Goal: Use online tool/utility: Utilize a website feature to perform a specific function

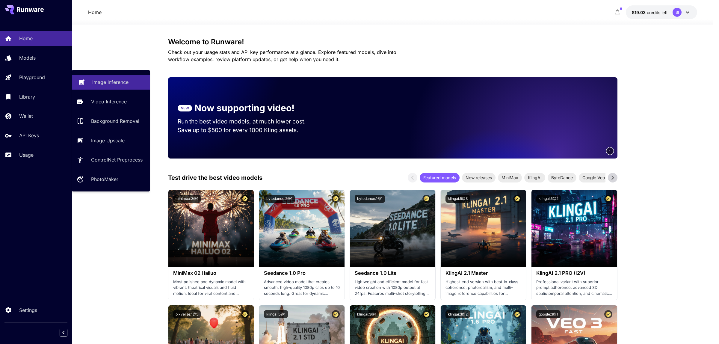
click at [94, 79] on p "Image Inference" at bounding box center [110, 82] width 36 height 7
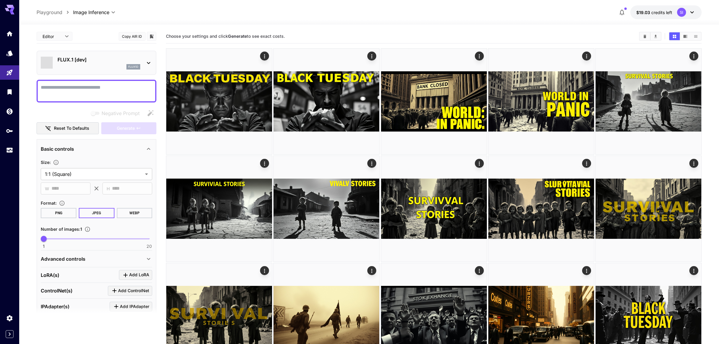
type input "**********"
click at [149, 63] on icon at bounding box center [148, 63] width 3 height 2
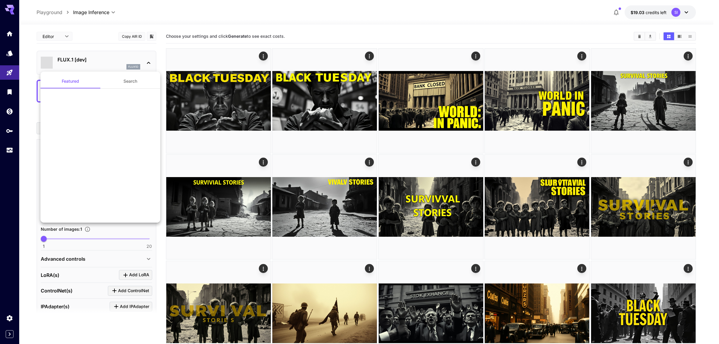
click at [158, 19] on div at bounding box center [359, 172] width 719 height 344
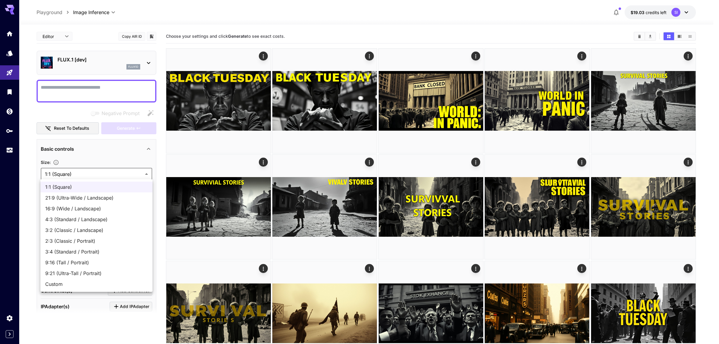
drag, startPoint x: 57, startPoint y: 204, endPoint x: 119, endPoint y: 237, distance: 69.9
click at [57, 204] on li "16:9 (Wide / Landscape)" at bounding box center [96, 208] width 112 height 11
type input "**********"
type input "****"
type input "***"
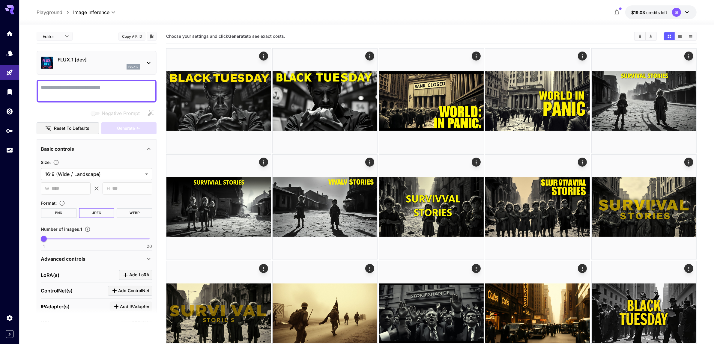
click at [88, 93] on textarea "Negative Prompt" at bounding box center [96, 91] width 111 height 14
paste textarea "**********"
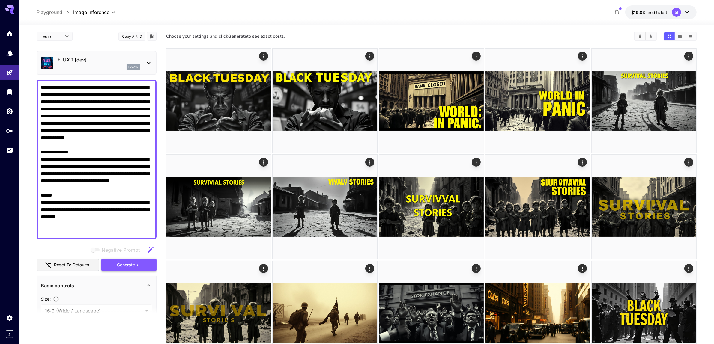
click at [125, 263] on span "Generate" at bounding box center [126, 264] width 18 height 7
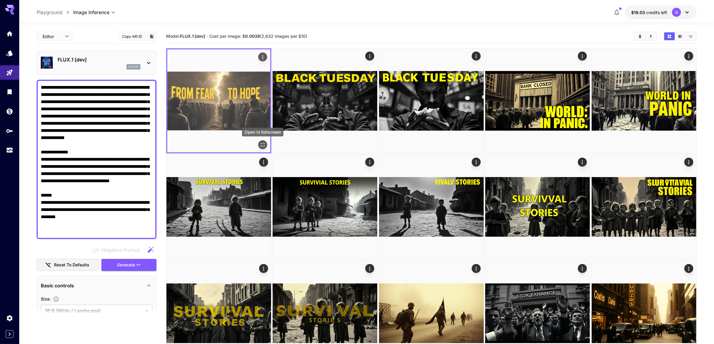
click at [264, 143] on icon "Open in fullscreen" at bounding box center [263, 145] width 6 height 6
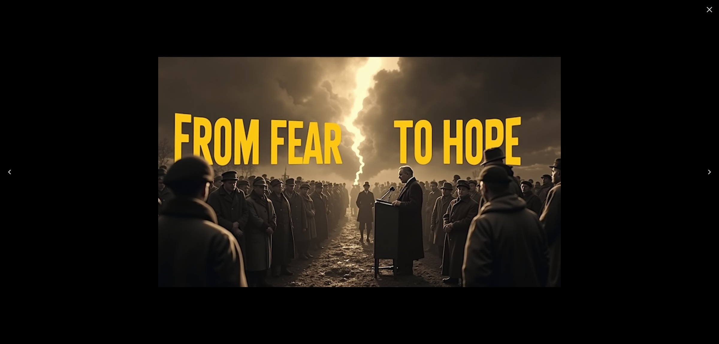
drag, startPoint x: 711, startPoint y: 14, endPoint x: 161, endPoint y: 203, distance: 581.0
click at [710, 14] on icon "Close" at bounding box center [710, 10] width 10 height 10
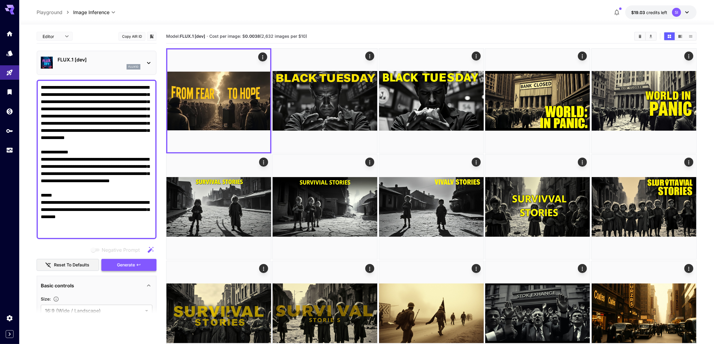
scroll to position [37, 0]
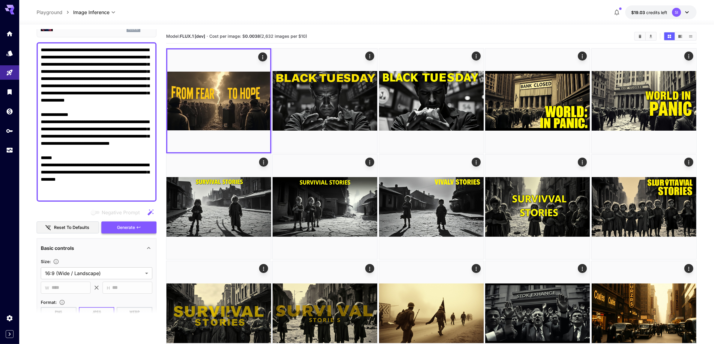
click at [129, 222] on button "Generate" at bounding box center [128, 227] width 55 height 12
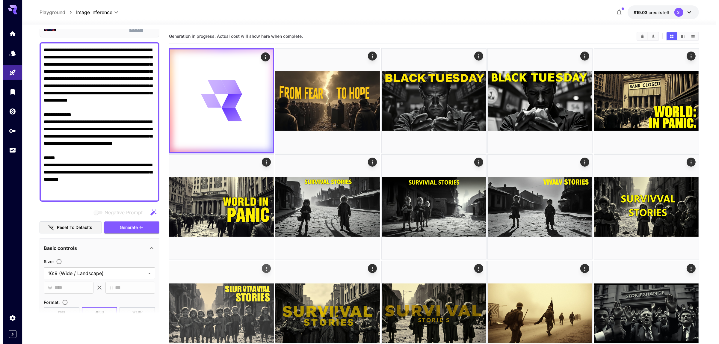
scroll to position [0, 0]
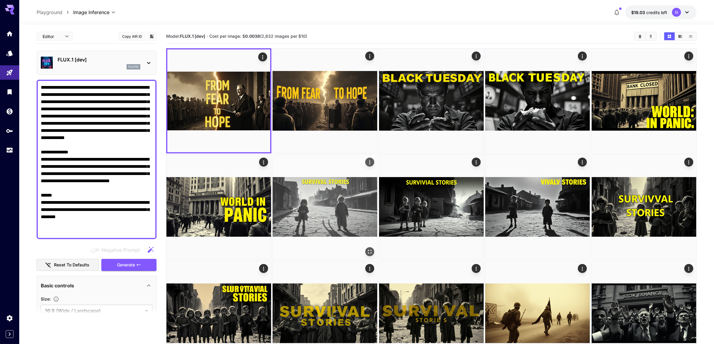
click at [0, 0] on icon "Open in fullscreen" at bounding box center [0, 0] width 0 height 0
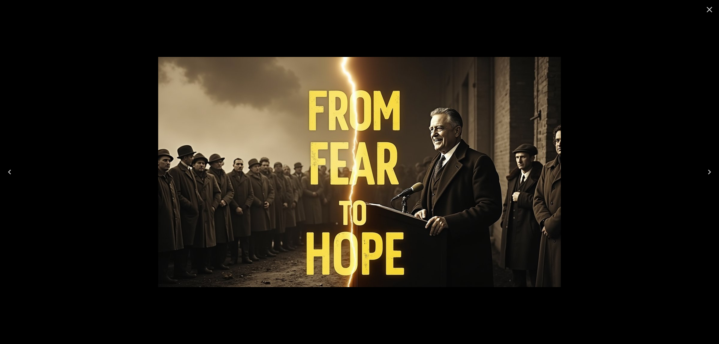
click at [705, 13] on icon "Close" at bounding box center [710, 10] width 10 height 10
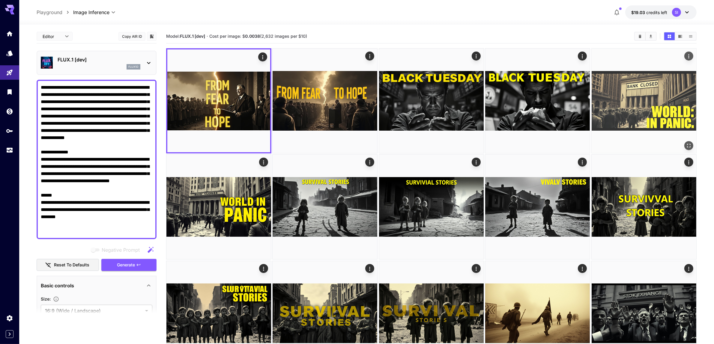
click at [131, 263] on span "Generate" at bounding box center [126, 264] width 18 height 7
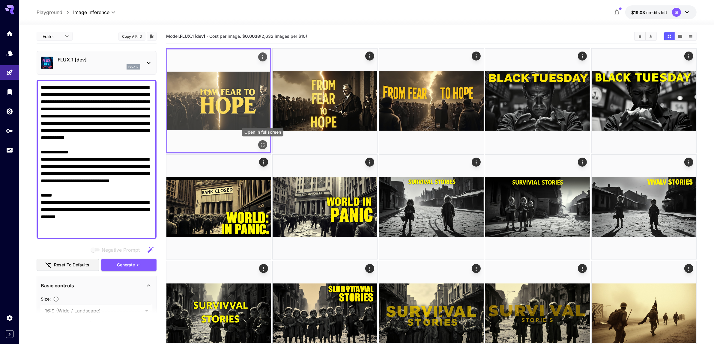
click at [262, 146] on icon "Open in fullscreen" at bounding box center [263, 145] width 6 height 6
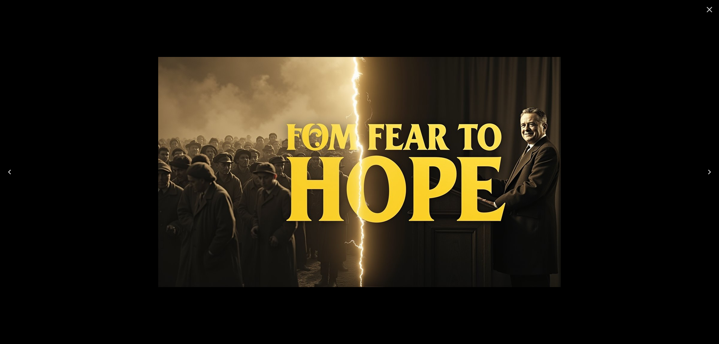
click at [710, 12] on icon "Close" at bounding box center [710, 10] width 10 height 10
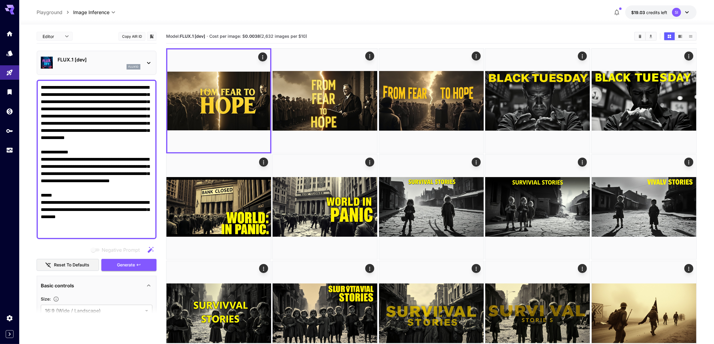
click at [125, 215] on textarea "**********" at bounding box center [97, 159] width 112 height 151
click at [80, 128] on textarea "**********" at bounding box center [97, 159] width 112 height 151
click at [97, 170] on textarea "**********" at bounding box center [97, 159] width 112 height 151
paste textarea "**********"
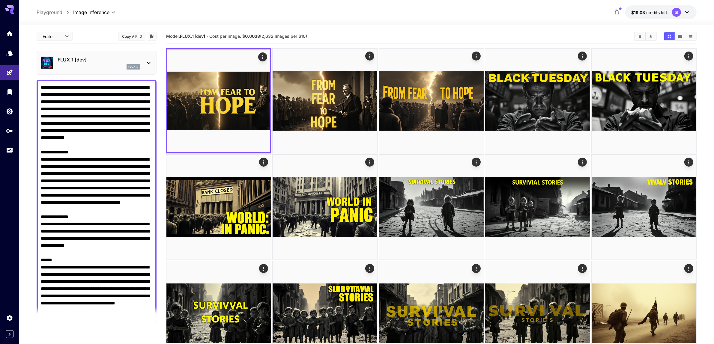
click at [98, 188] on textarea "Negative Prompt" at bounding box center [97, 224] width 112 height 280
paste textarea "**********"
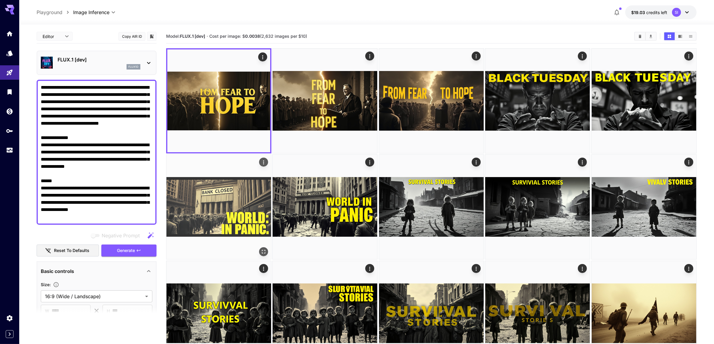
type textarea "**********"
click at [122, 247] on span "Generate" at bounding box center [126, 250] width 18 height 7
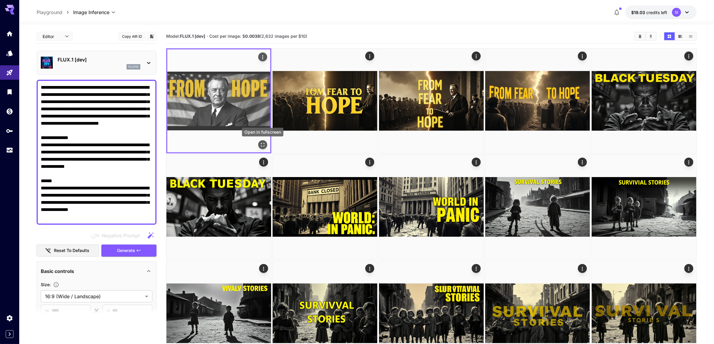
click at [263, 145] on icon "Open in fullscreen" at bounding box center [263, 145] width 6 height 6
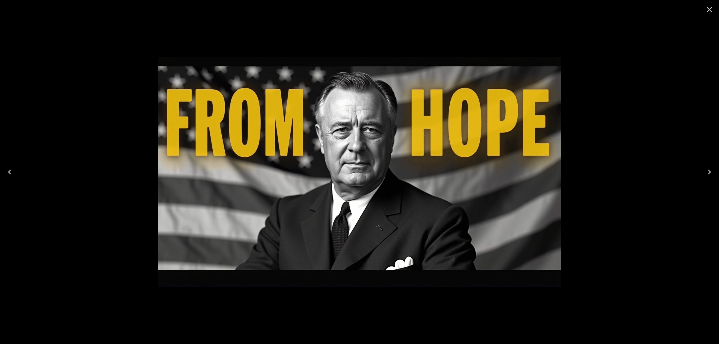
click at [711, 10] on icon "Close" at bounding box center [710, 10] width 10 height 10
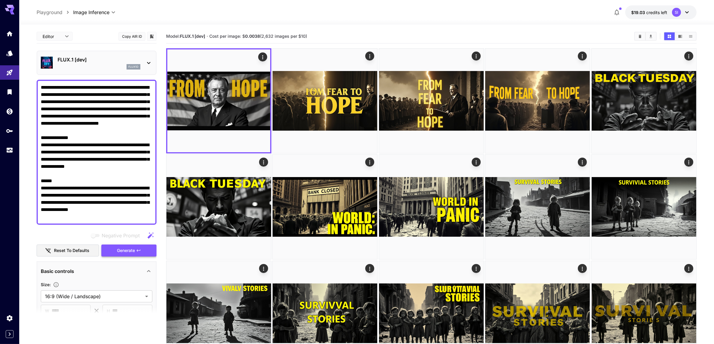
click at [128, 250] on span "Generate" at bounding box center [126, 250] width 18 height 7
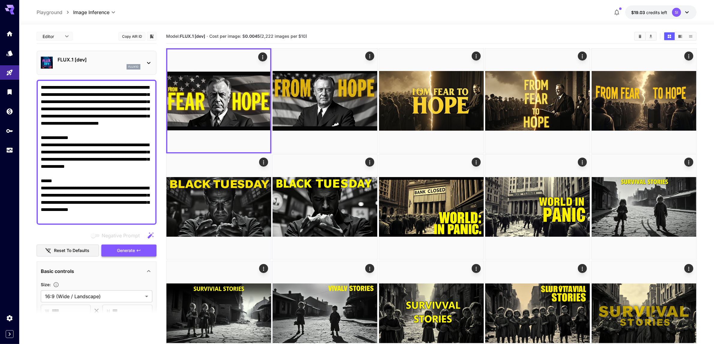
click at [125, 247] on span "Generate" at bounding box center [126, 250] width 18 height 7
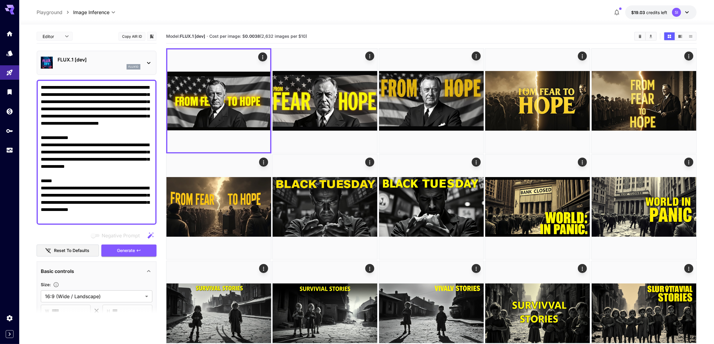
click at [152, 62] on icon at bounding box center [148, 62] width 7 height 7
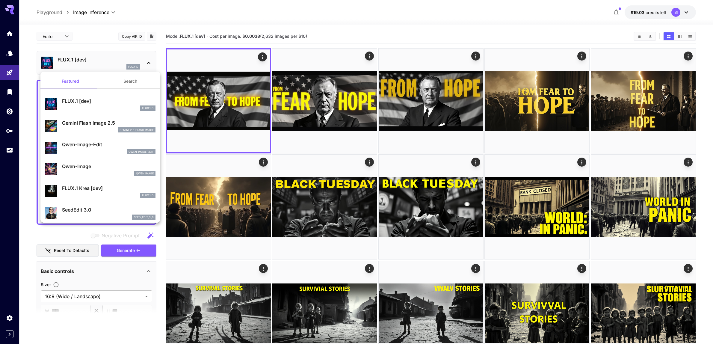
click at [70, 164] on p "Qwen-Image" at bounding box center [109, 166] width 94 height 7
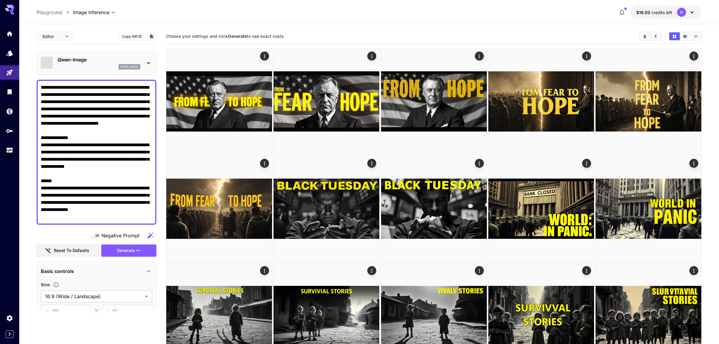
type input "**"
type input "***"
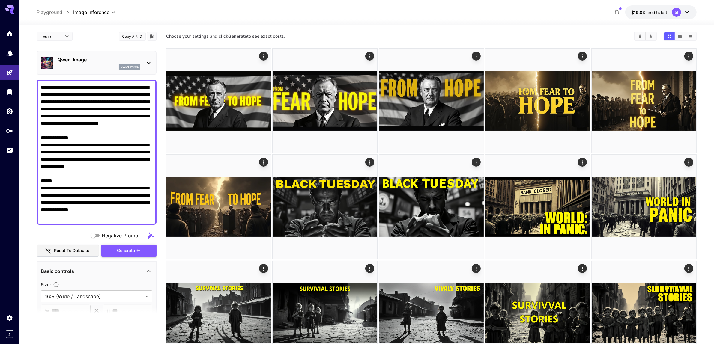
click at [127, 250] on span "Generate" at bounding box center [126, 250] width 18 height 7
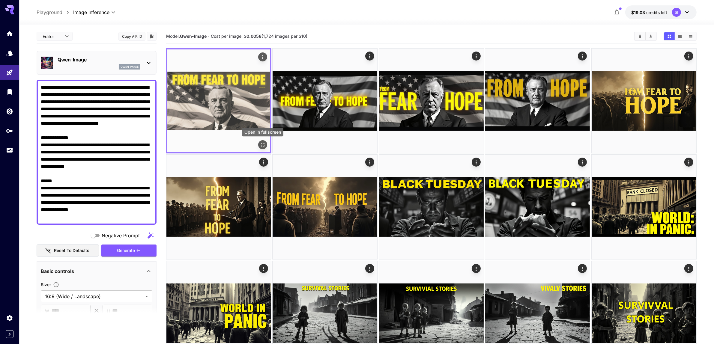
click at [262, 144] on icon "Open in fullscreen" at bounding box center [263, 145] width 6 height 6
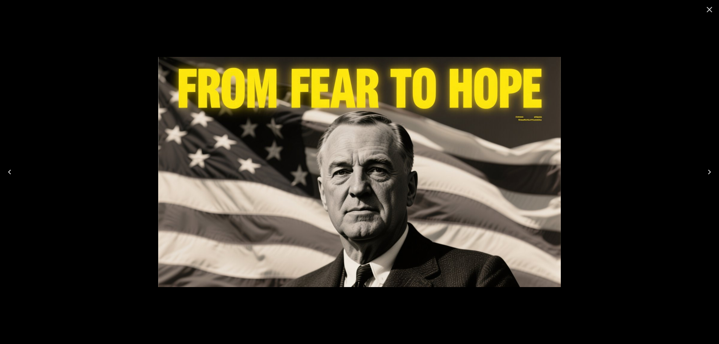
drag, startPoint x: 712, startPoint y: 9, endPoint x: 670, endPoint y: 28, distance: 45.9
click at [711, 9] on icon "Close" at bounding box center [710, 10] width 10 height 10
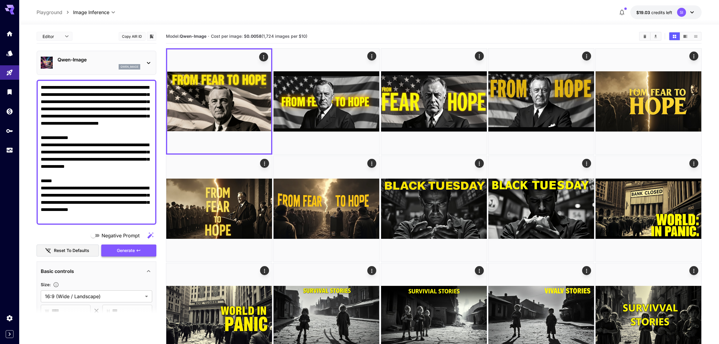
click at [125, 245] on button "Generate" at bounding box center [128, 251] width 55 height 12
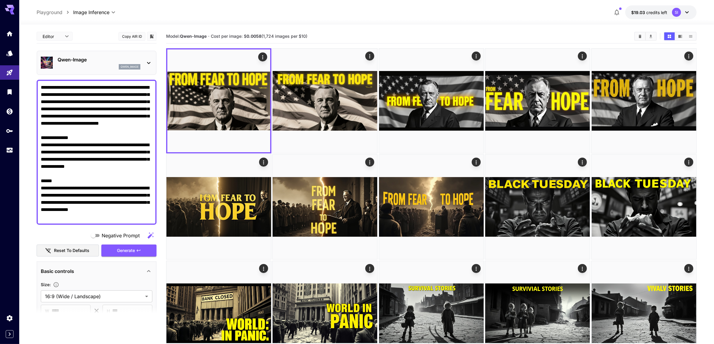
click at [147, 65] on icon at bounding box center [148, 62] width 7 height 7
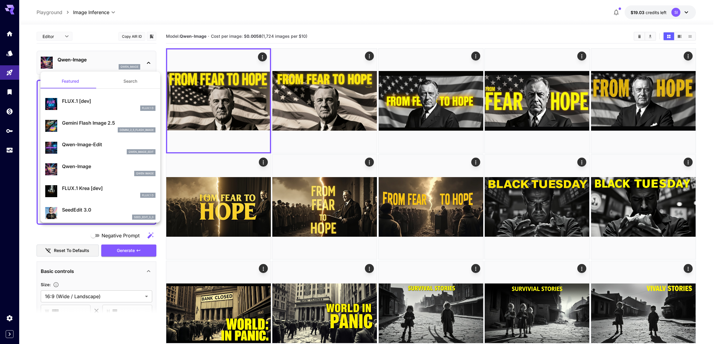
click at [129, 79] on button "Search" at bounding box center [130, 81] width 60 height 14
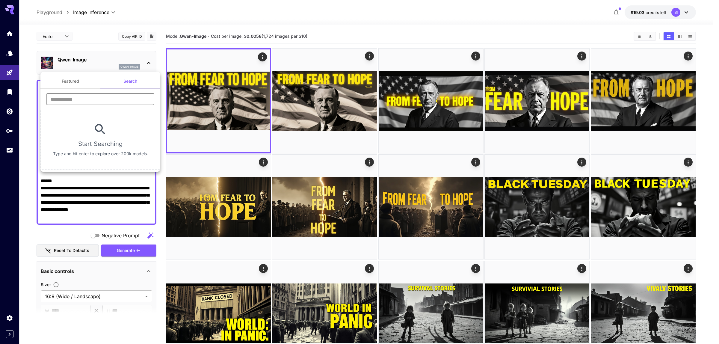
click at [88, 98] on input "text" at bounding box center [100, 99] width 108 height 12
type input "*"
type input "****"
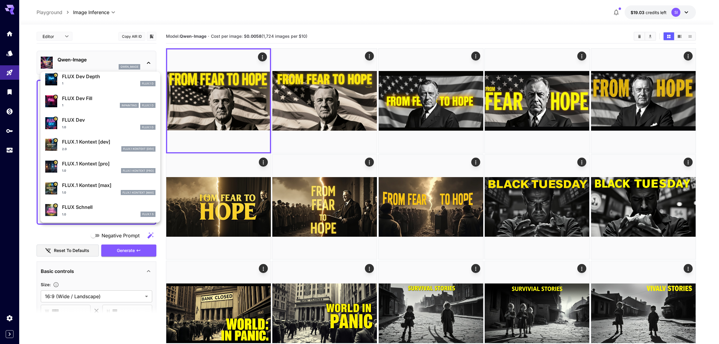
scroll to position [188, 0]
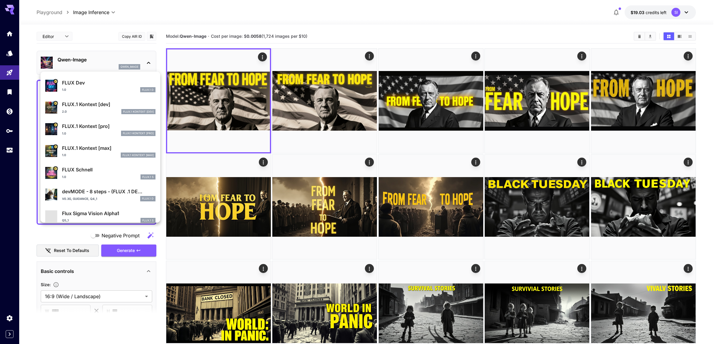
click at [112, 174] on div "1.0 FLUX.1 S" at bounding box center [109, 176] width 94 height 5
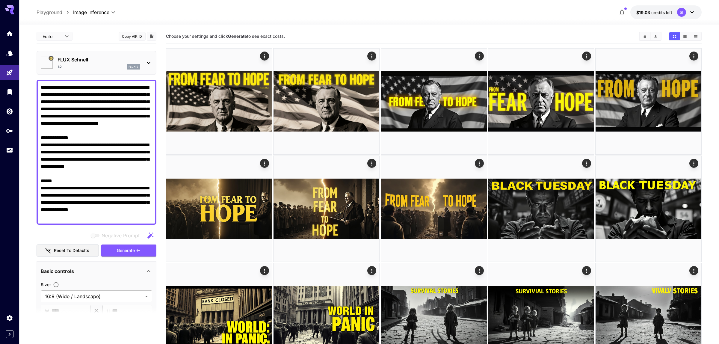
type input "*"
type input "**********"
click at [135, 246] on div at bounding box center [359, 172] width 719 height 344
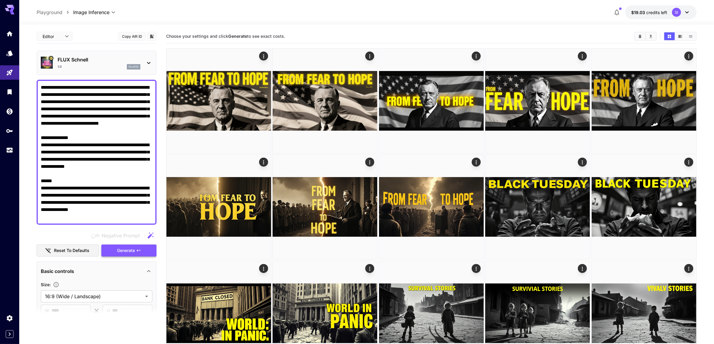
click at [128, 251] on span "Generate" at bounding box center [126, 250] width 18 height 7
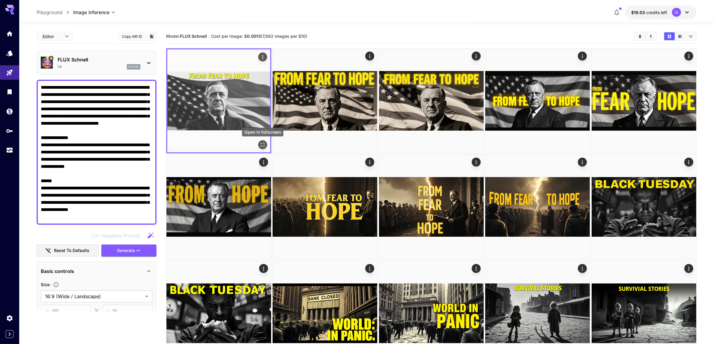
click at [263, 143] on icon "Open in fullscreen" at bounding box center [263, 145] width 6 height 6
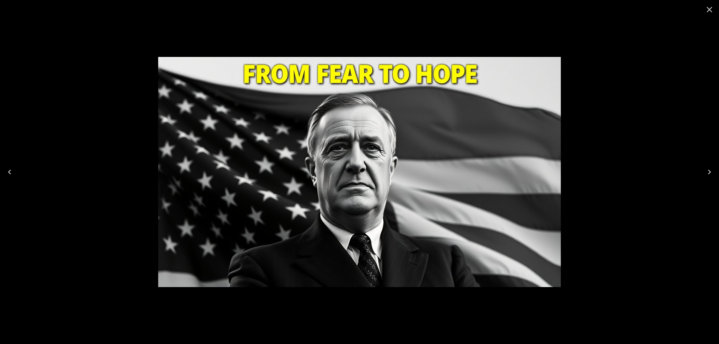
click at [711, 9] on icon "Close" at bounding box center [710, 10] width 10 height 10
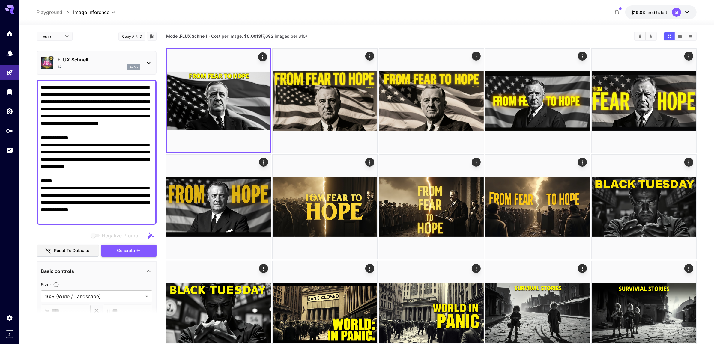
click at [139, 249] on icon "button" at bounding box center [138, 250] width 5 height 5
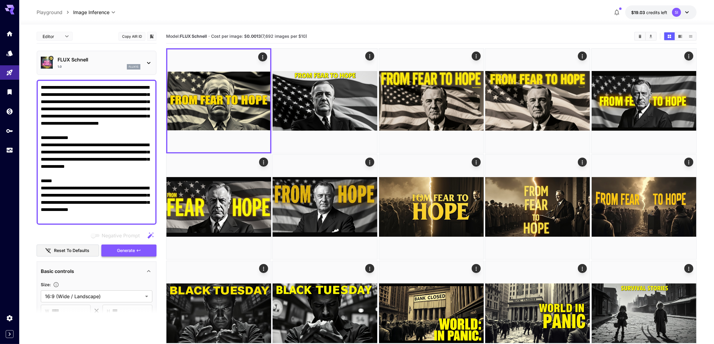
click at [147, 250] on button "Generate" at bounding box center [128, 251] width 55 height 12
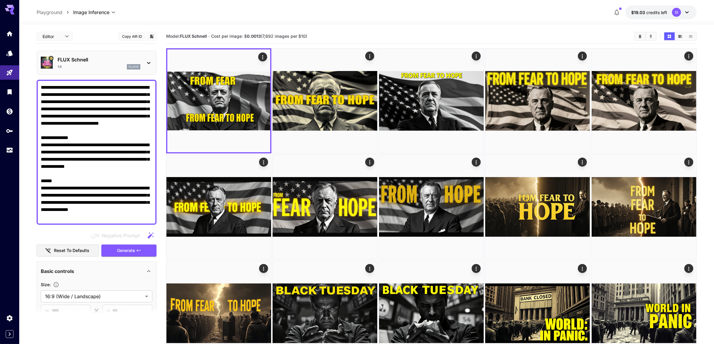
click at [146, 65] on icon at bounding box center [148, 62] width 7 height 7
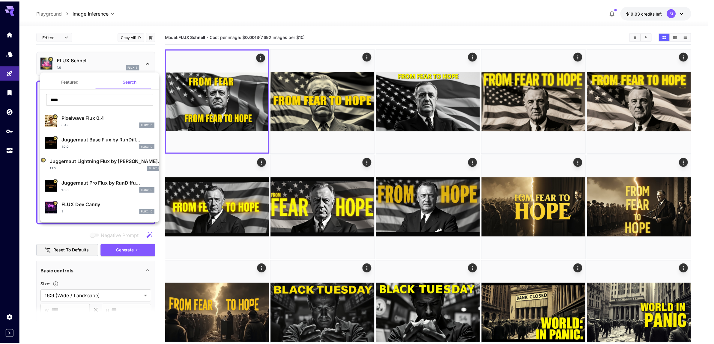
scroll to position [37, 0]
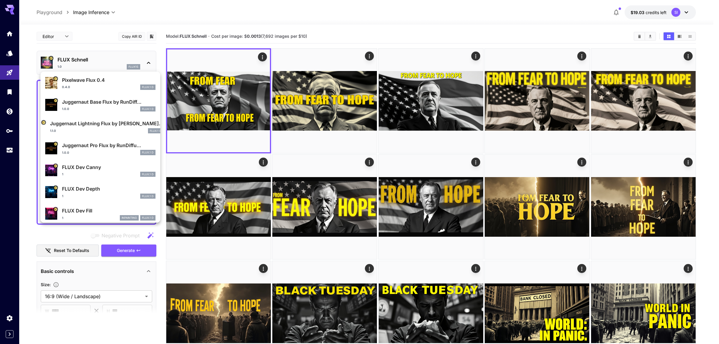
click at [101, 186] on p "FLUX Dev Depth" at bounding box center [109, 188] width 94 height 7
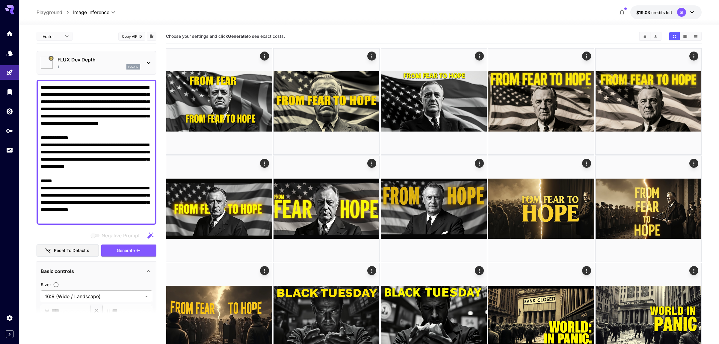
type input "**"
type input "*"
type input "*******"
click at [128, 245] on button "Generate" at bounding box center [128, 251] width 55 height 12
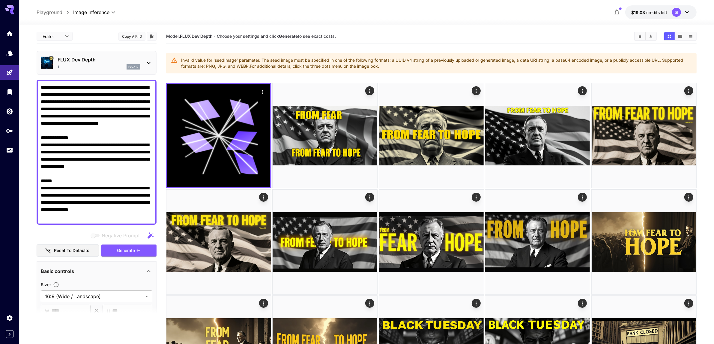
click at [85, 165] on textarea "**********" at bounding box center [97, 152] width 112 height 137
click at [95, 158] on textarea "**********" at bounding box center [97, 152] width 112 height 137
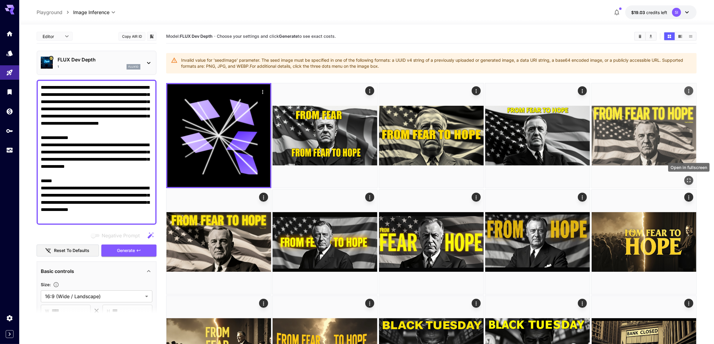
click at [689, 181] on icon "Open in fullscreen" at bounding box center [688, 180] width 6 height 6
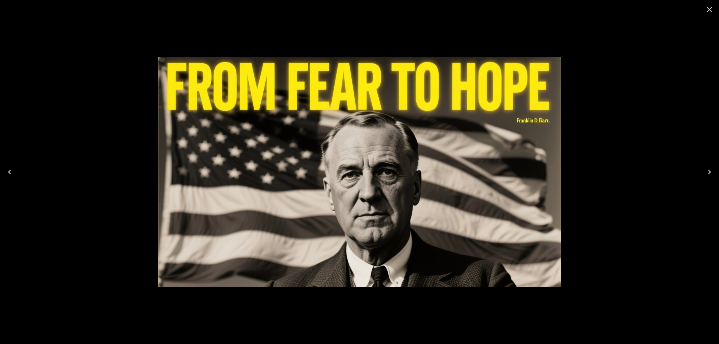
click at [707, 10] on icon "Close" at bounding box center [710, 10] width 10 height 10
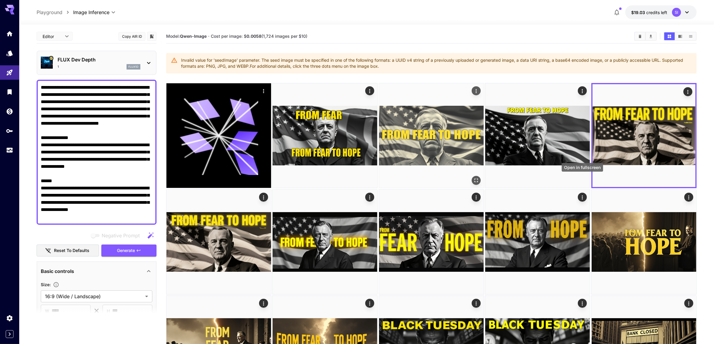
click at [0, 0] on icon "Open in fullscreen" at bounding box center [0, 0] width 0 height 0
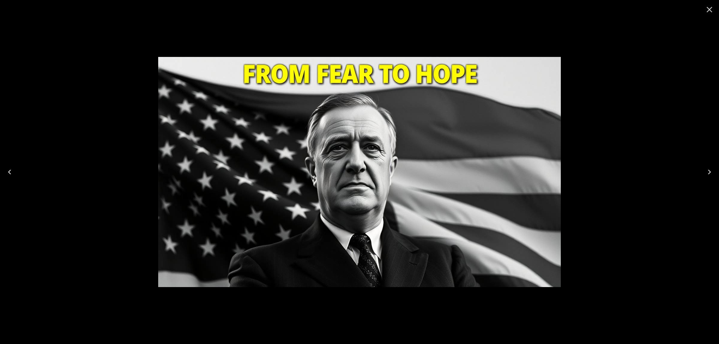
click at [708, 7] on icon "Close" at bounding box center [710, 10] width 10 height 10
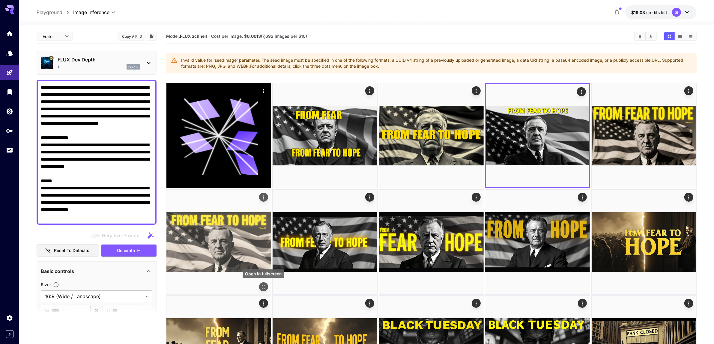
click at [264, 288] on icon "Open in fullscreen" at bounding box center [263, 287] width 6 height 6
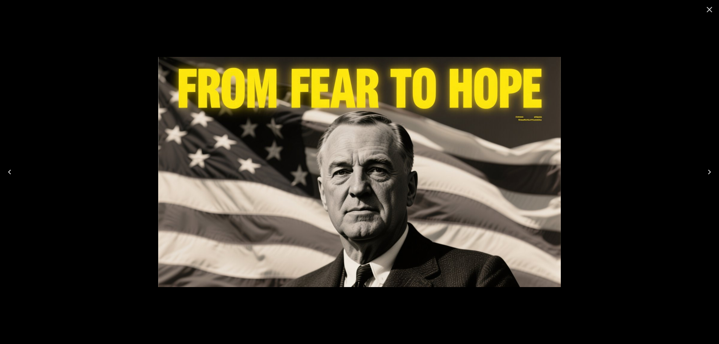
click at [708, 9] on icon "Close" at bounding box center [710, 10] width 10 height 10
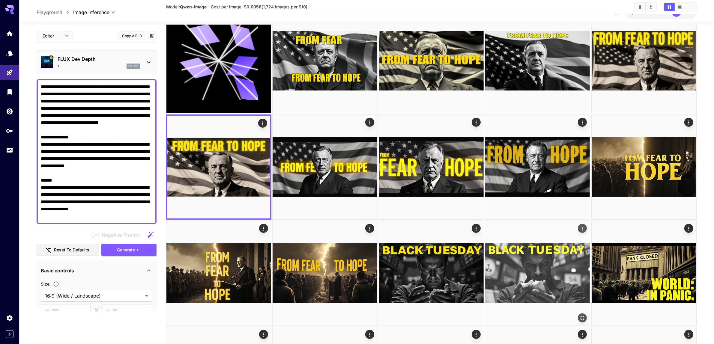
scroll to position [112, 0]
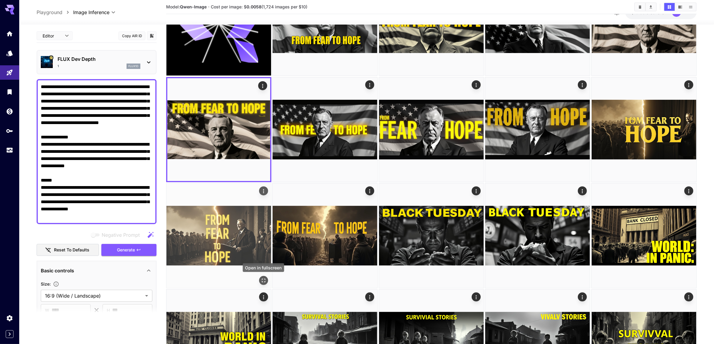
click at [263, 279] on icon "Open in fullscreen" at bounding box center [264, 281] width 4 height 4
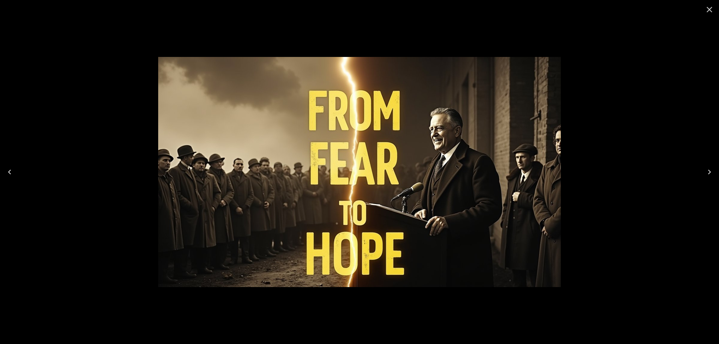
click at [708, 13] on icon "Close" at bounding box center [710, 10] width 10 height 10
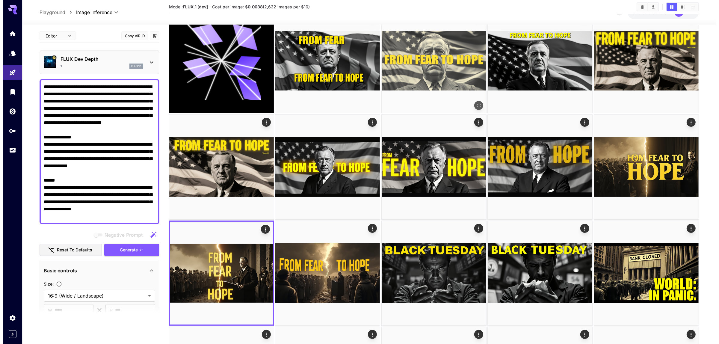
scroll to position [37, 0]
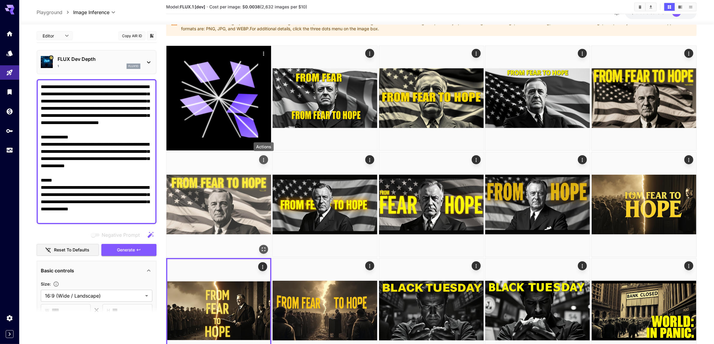
click at [265, 158] on icon "Actions" at bounding box center [263, 160] width 6 height 6
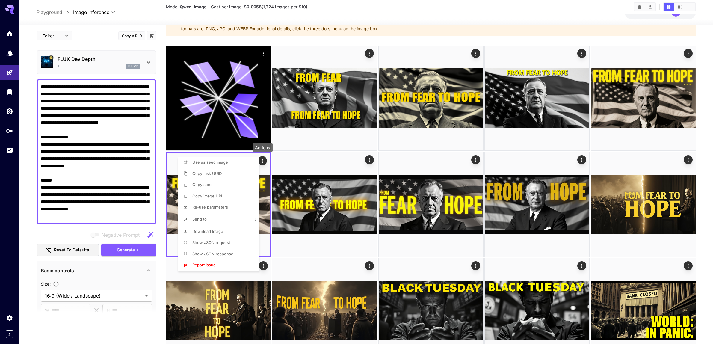
click at [226, 234] on li "Download Image" at bounding box center [220, 231] width 85 height 11
click at [687, 51] on div at bounding box center [359, 172] width 719 height 344
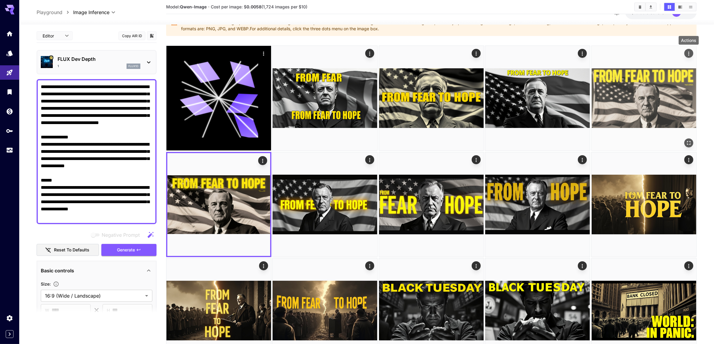
click at [689, 52] on icon "Actions" at bounding box center [688, 54] width 6 height 6
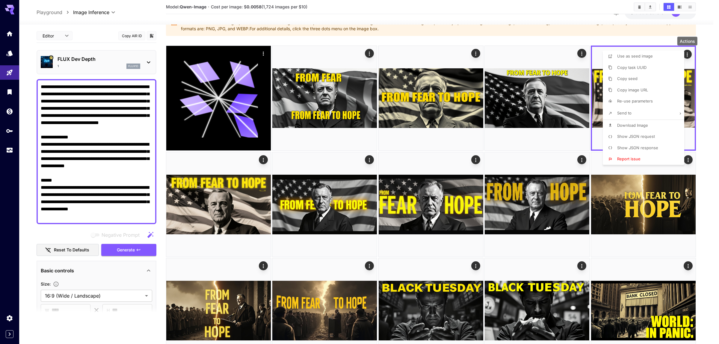
click at [638, 126] on span "Download Image" at bounding box center [632, 125] width 31 height 5
click at [581, 52] on div at bounding box center [359, 172] width 719 height 344
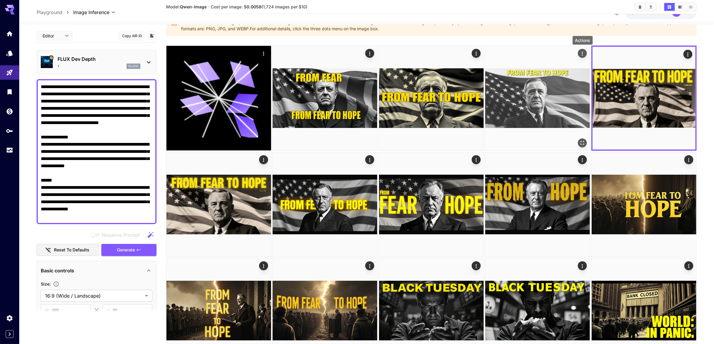
click at [582, 54] on icon "Actions" at bounding box center [582, 54] width 1 height 4
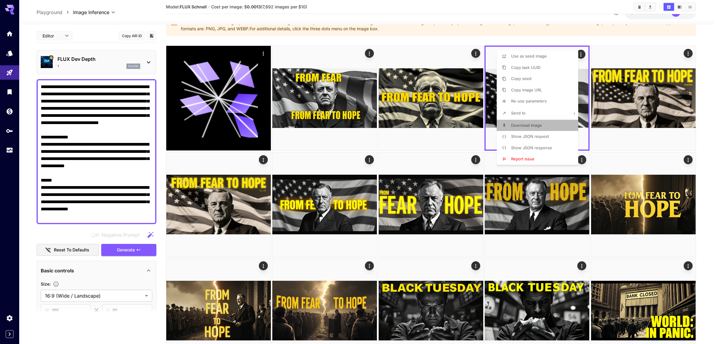
click at [534, 125] on span "Download Image" at bounding box center [526, 125] width 31 height 5
click at [263, 266] on div at bounding box center [359, 172] width 719 height 344
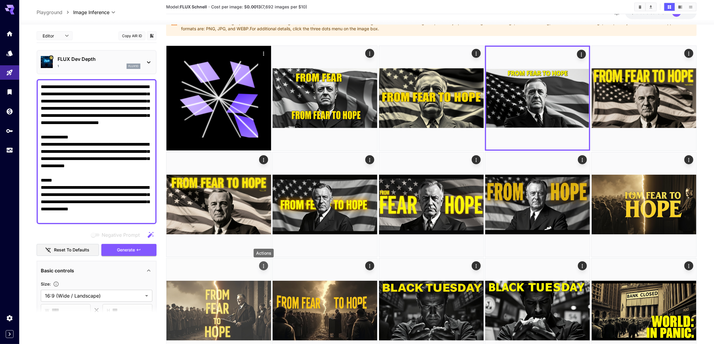
click at [264, 267] on icon "Actions" at bounding box center [263, 266] width 6 height 6
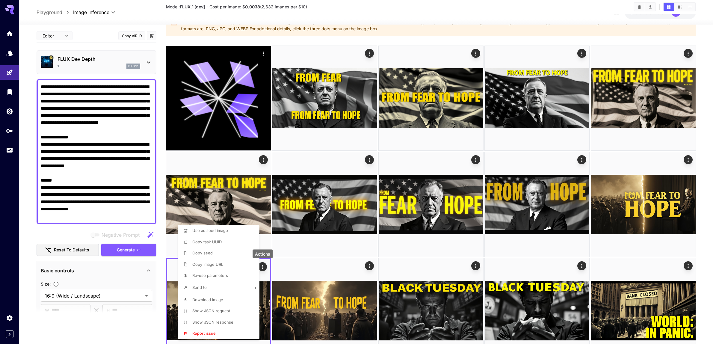
click at [223, 298] on span "Download Image" at bounding box center [207, 299] width 31 height 5
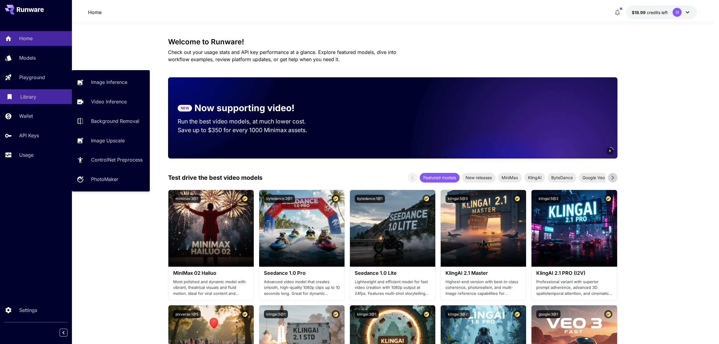
drag, startPoint x: 112, startPoint y: 82, endPoint x: 9, endPoint y: 91, distance: 103.5
click at [112, 82] on p "Image Inference" at bounding box center [109, 82] width 36 height 7
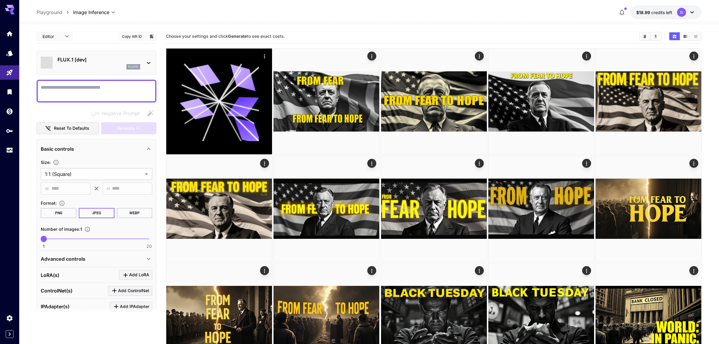
type input "**********"
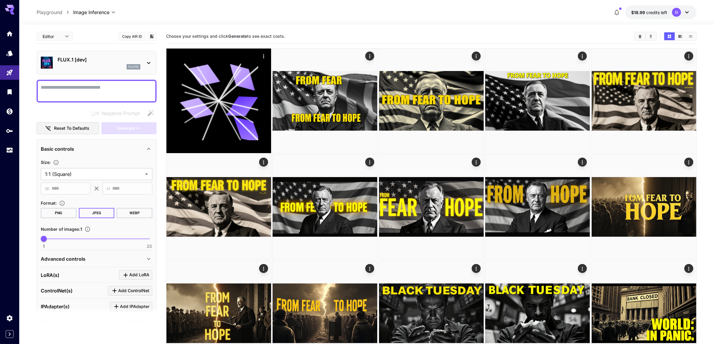
click at [103, 93] on textarea "Negative Prompt" at bounding box center [96, 91] width 111 height 14
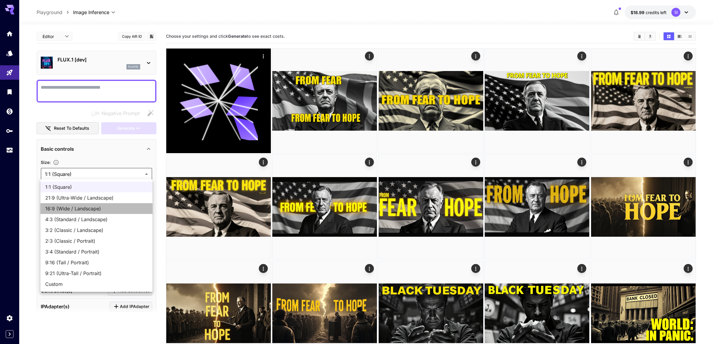
click at [55, 207] on span "16:9 (Wide / Landscape)" at bounding box center [96, 208] width 102 height 7
type input "**********"
type input "****"
type input "***"
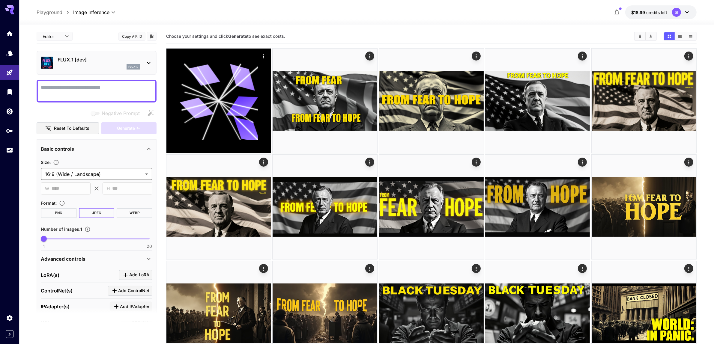
click at [85, 90] on textarea "Negative Prompt" at bounding box center [96, 91] width 111 height 14
paste textarea "**********"
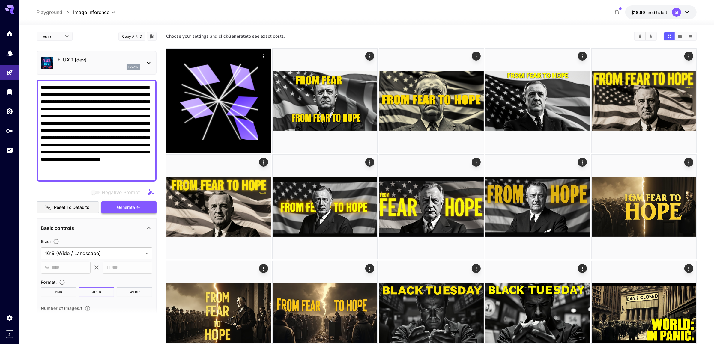
click at [120, 207] on span "Generate" at bounding box center [126, 207] width 18 height 7
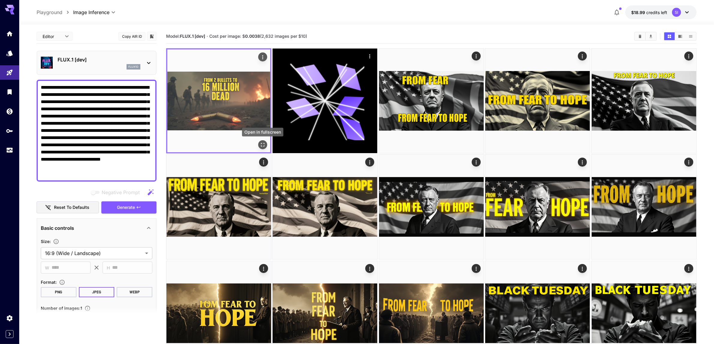
click at [263, 146] on icon "Open in fullscreen" at bounding box center [263, 145] width 6 height 6
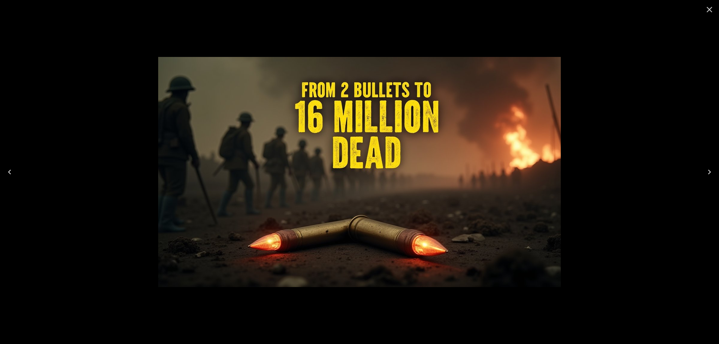
click at [710, 11] on icon "Close" at bounding box center [710, 10] width 10 height 10
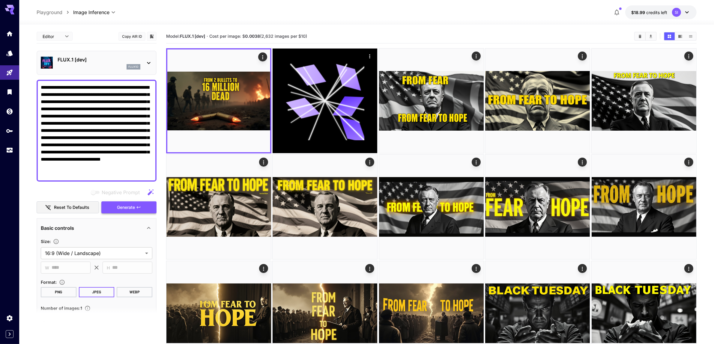
click at [152, 206] on button "Generate" at bounding box center [128, 207] width 55 height 12
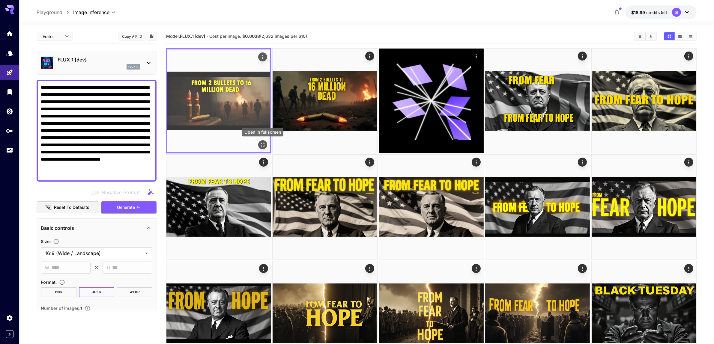
click at [263, 145] on icon "Open in fullscreen" at bounding box center [263, 145] width 6 height 6
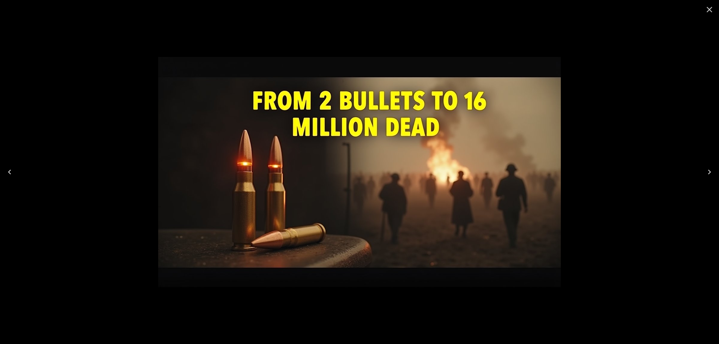
click at [707, 10] on icon "Close" at bounding box center [710, 10] width 10 height 10
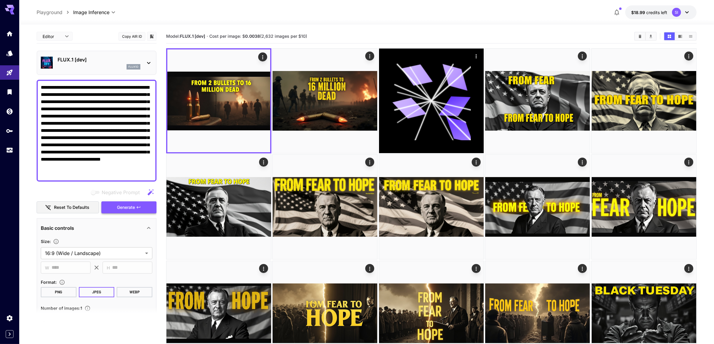
click at [127, 204] on span "Generate" at bounding box center [126, 207] width 18 height 7
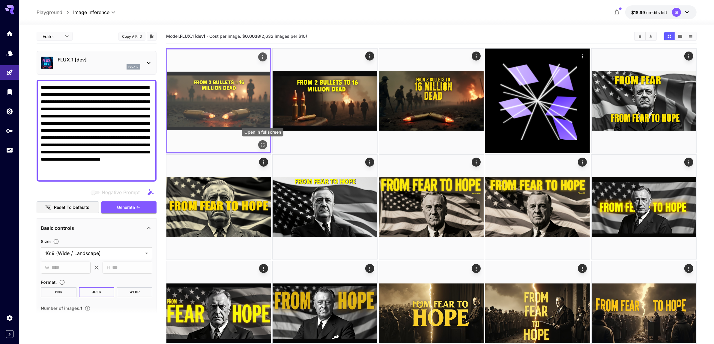
click at [262, 144] on icon "Open in fullscreen" at bounding box center [263, 145] width 6 height 6
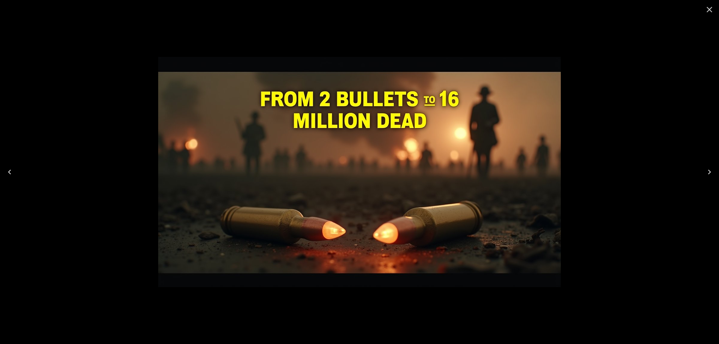
click at [708, 12] on icon "Close" at bounding box center [710, 10] width 10 height 10
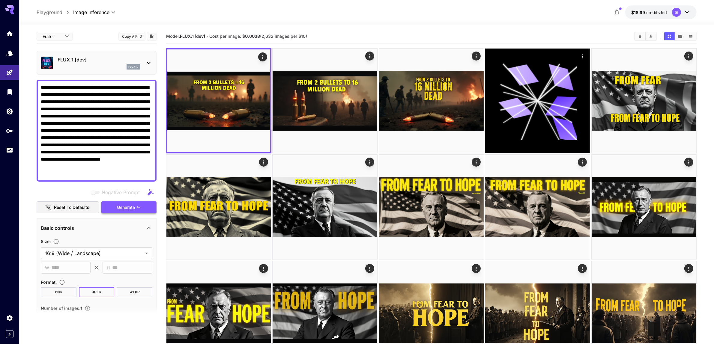
click at [138, 202] on button "Generate" at bounding box center [128, 207] width 55 height 12
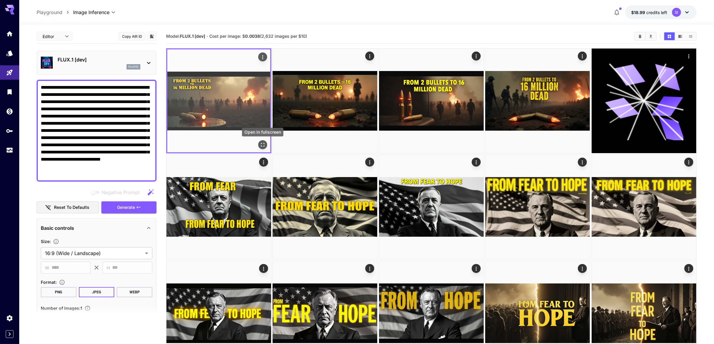
click at [263, 146] on icon "Open in fullscreen" at bounding box center [263, 145] width 4 height 4
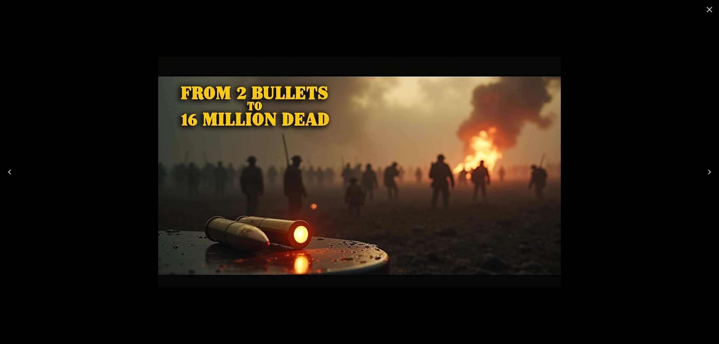
click at [713, 9] on icon "Close" at bounding box center [710, 10] width 10 height 10
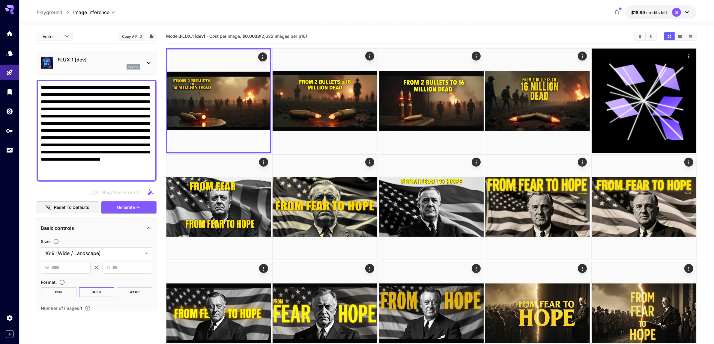
click at [147, 153] on textarea "**********" at bounding box center [97, 131] width 112 height 94
click at [134, 211] on span "Generate" at bounding box center [126, 207] width 18 height 7
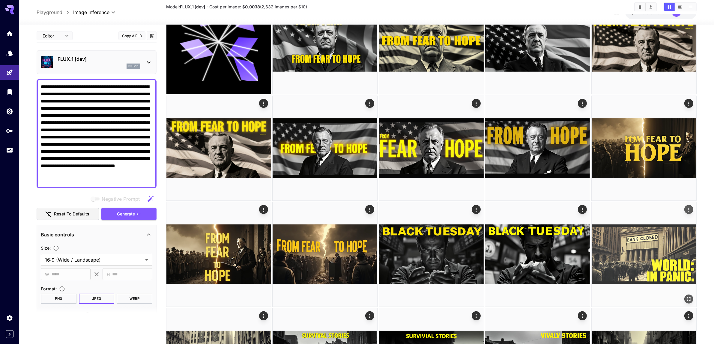
scroll to position [187, 0]
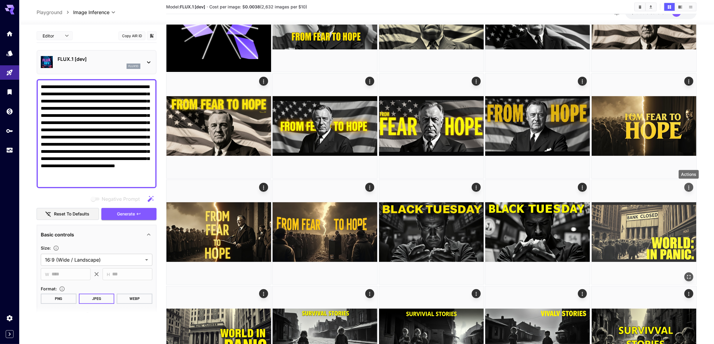
click at [690, 188] on icon "Actions" at bounding box center [688, 188] width 6 height 6
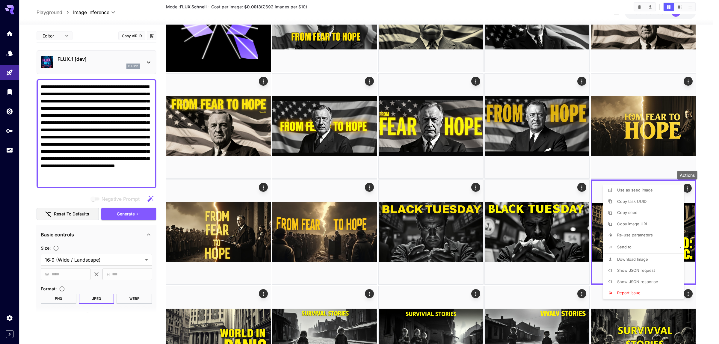
click at [634, 259] on span "Download Image" at bounding box center [632, 259] width 31 height 5
click at [710, 140] on div at bounding box center [359, 172] width 719 height 344
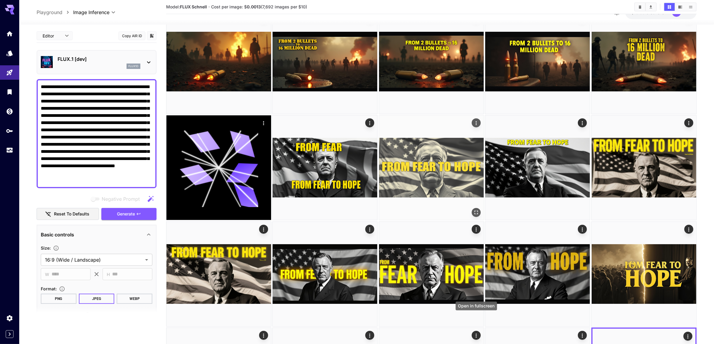
scroll to position [0, 0]
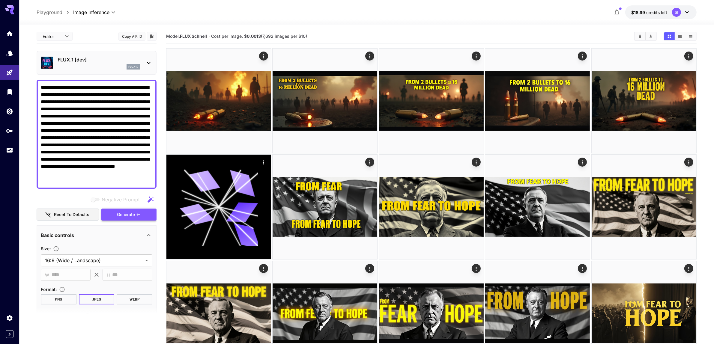
click at [123, 217] on span "Generate" at bounding box center [126, 214] width 18 height 7
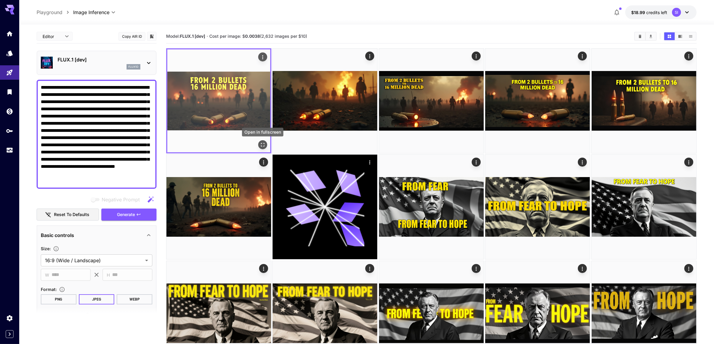
click at [264, 144] on icon "Open in fullscreen" at bounding box center [263, 145] width 6 height 6
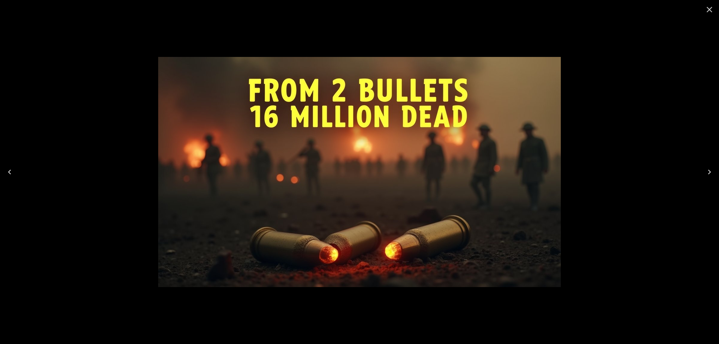
click at [706, 10] on icon "Close" at bounding box center [710, 10] width 10 height 10
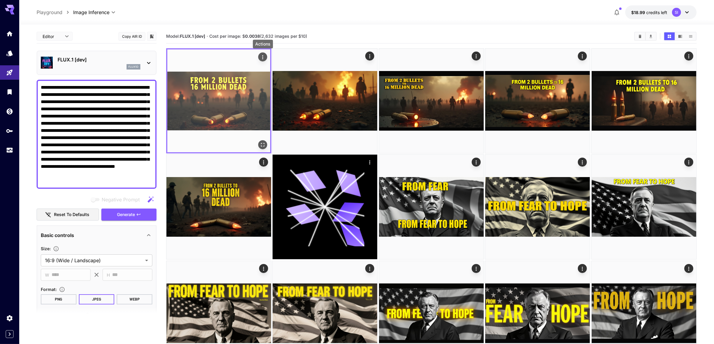
click at [263, 58] on icon "Actions" at bounding box center [263, 57] width 6 height 6
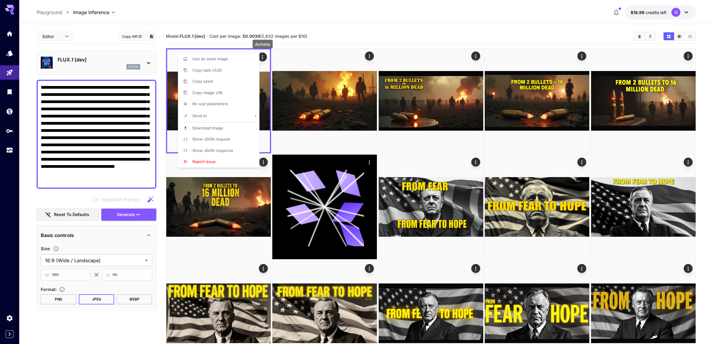
click at [217, 129] on span "Download Image" at bounding box center [207, 128] width 31 height 5
click at [476, 56] on div at bounding box center [359, 172] width 719 height 344
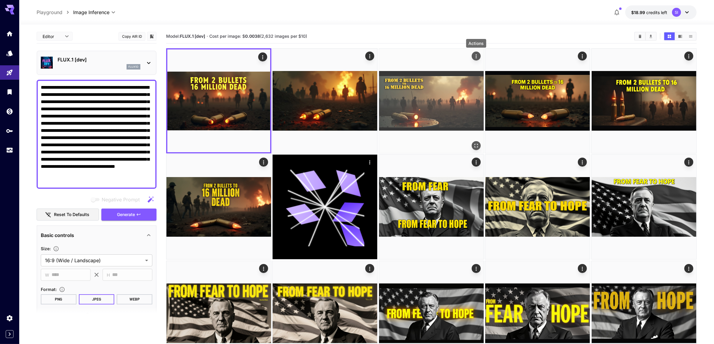
click at [476, 58] on icon "Actions" at bounding box center [475, 56] width 1 height 4
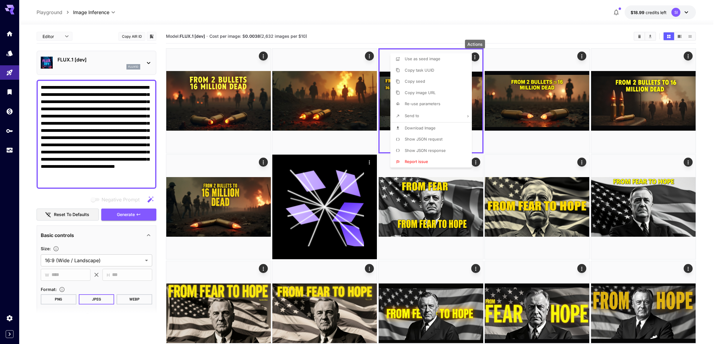
click at [417, 126] on span "Download Image" at bounding box center [420, 128] width 31 height 5
click at [534, 19] on div at bounding box center [359, 172] width 719 height 344
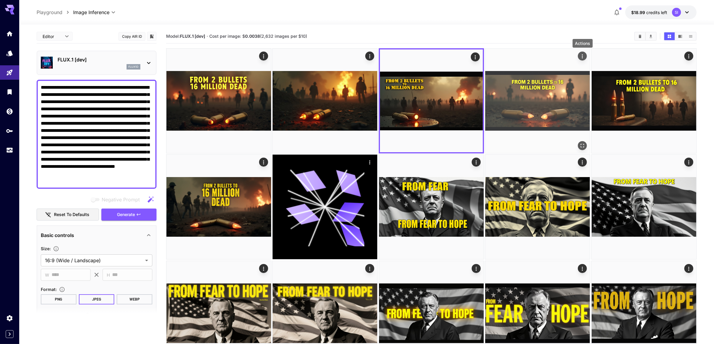
click at [582, 53] on div "Actions" at bounding box center [582, 55] width 6 height 7
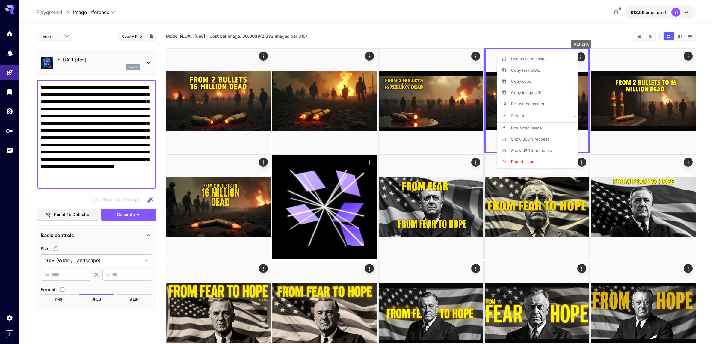
click at [521, 128] on span "Download Image" at bounding box center [526, 128] width 31 height 5
click at [339, 11] on div at bounding box center [359, 172] width 719 height 344
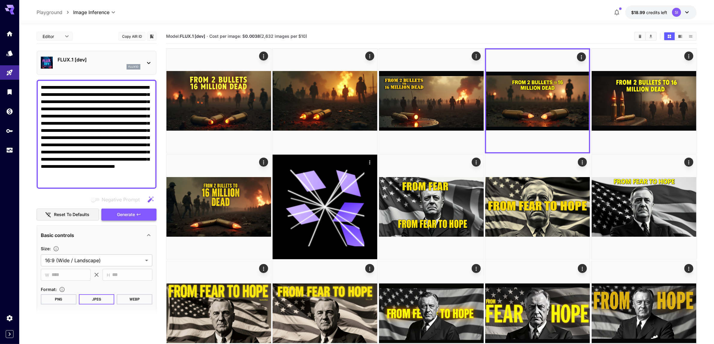
click at [137, 216] on button "Generate" at bounding box center [128, 215] width 55 height 12
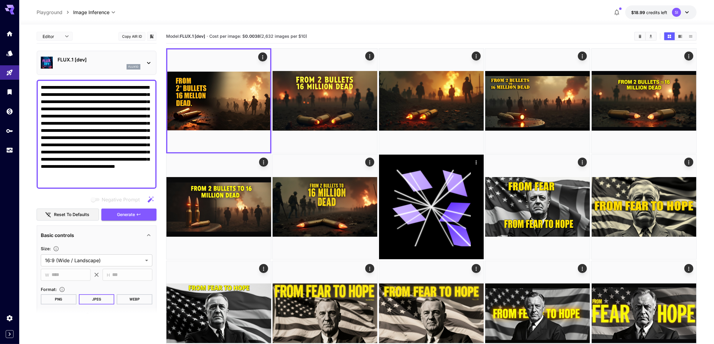
click at [70, 113] on textarea "**********" at bounding box center [97, 134] width 112 height 101
paste textarea
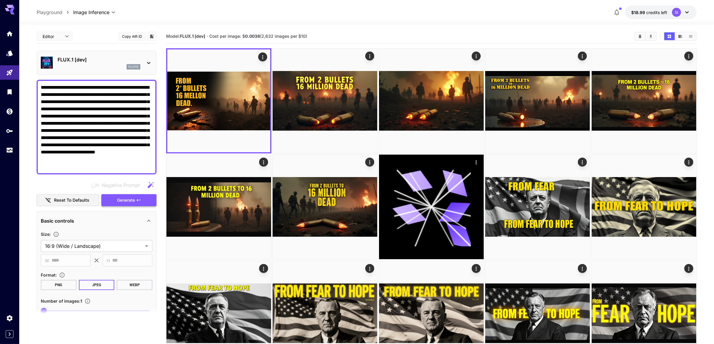
type textarea "**********"
click at [131, 195] on button "Generate" at bounding box center [128, 200] width 55 height 12
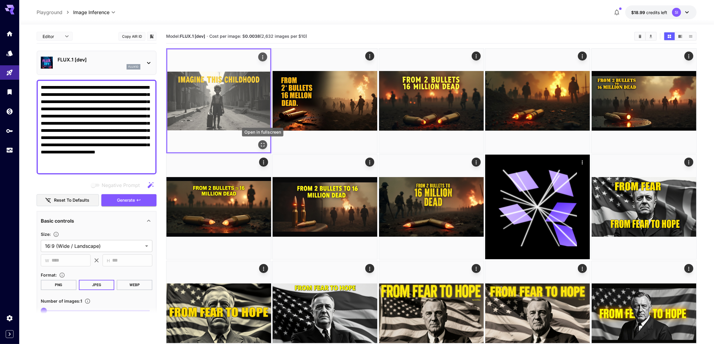
click at [261, 144] on icon "Open in fullscreen" at bounding box center [263, 145] width 6 height 6
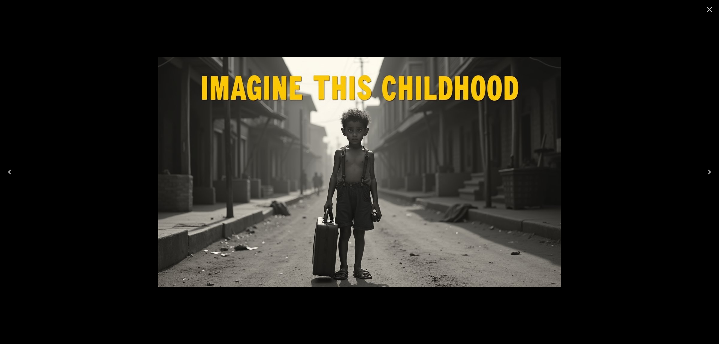
click at [706, 13] on icon "Close" at bounding box center [710, 10] width 10 height 10
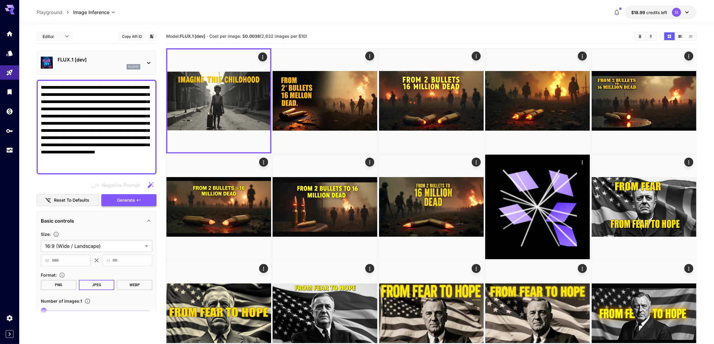
click at [124, 201] on span "Generate" at bounding box center [126, 200] width 18 height 7
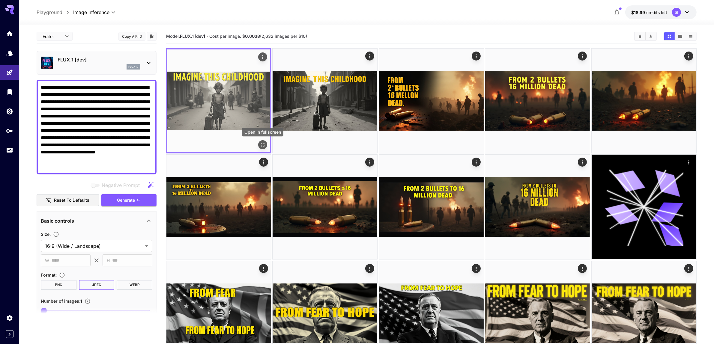
click at [264, 143] on icon "Open in fullscreen" at bounding box center [263, 145] width 6 height 6
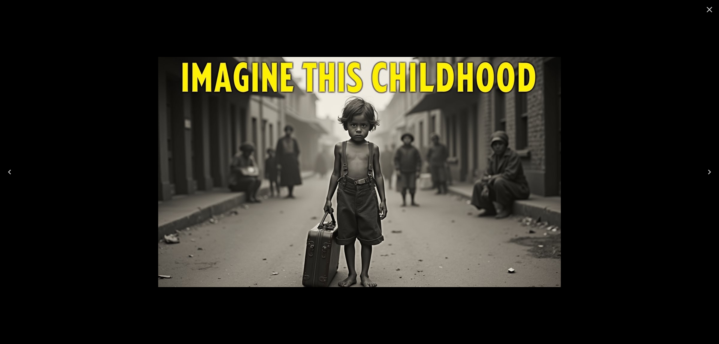
click at [711, 10] on icon "Close" at bounding box center [710, 10] width 6 height 6
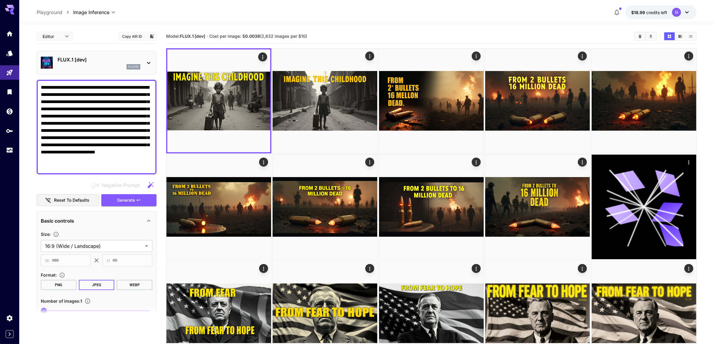
click at [137, 128] on textarea "**********" at bounding box center [97, 127] width 112 height 86
paste textarea "**********"
type textarea "**********"
click at [137, 198] on icon "button" at bounding box center [138, 200] width 5 height 5
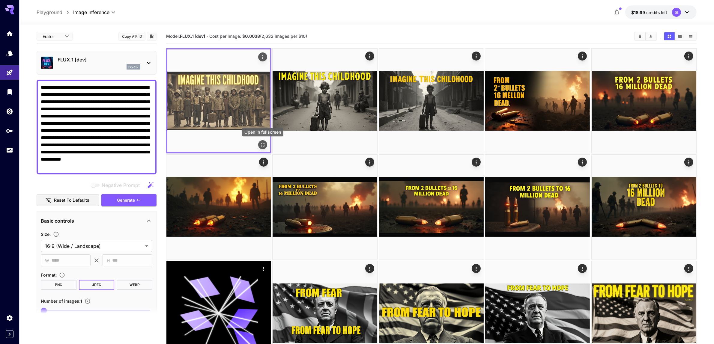
click at [262, 146] on icon "Open in fullscreen" at bounding box center [263, 145] width 6 height 6
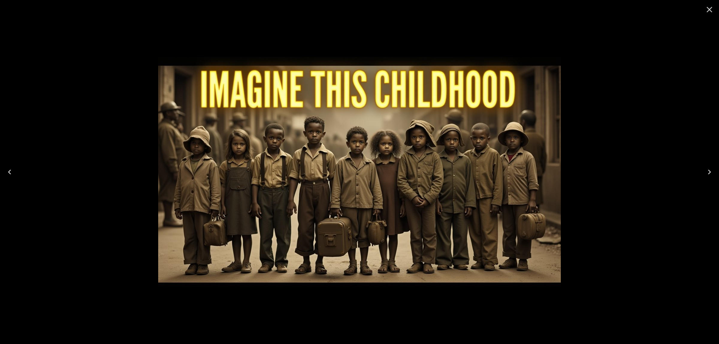
click at [713, 13] on icon "Close" at bounding box center [710, 10] width 10 height 10
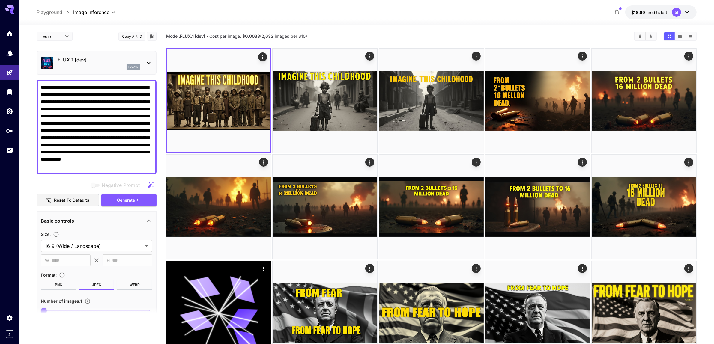
click at [99, 147] on textarea "**********" at bounding box center [97, 127] width 112 height 86
click at [145, 197] on button "Generate" at bounding box center [128, 200] width 55 height 12
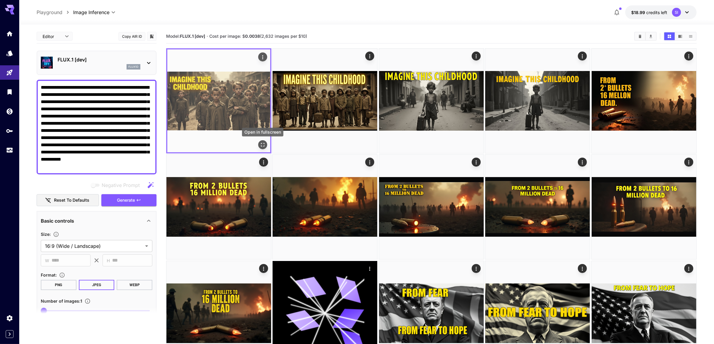
click at [266, 144] on button "Open in fullscreen" at bounding box center [262, 144] width 9 height 9
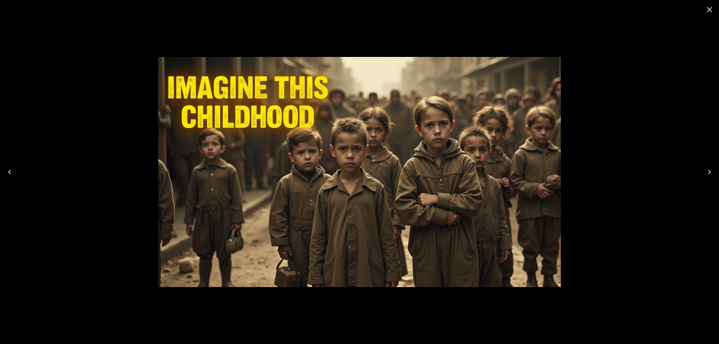
drag, startPoint x: 712, startPoint y: 11, endPoint x: 559, endPoint y: 80, distance: 168.3
click at [712, 11] on icon "Close" at bounding box center [710, 10] width 10 height 10
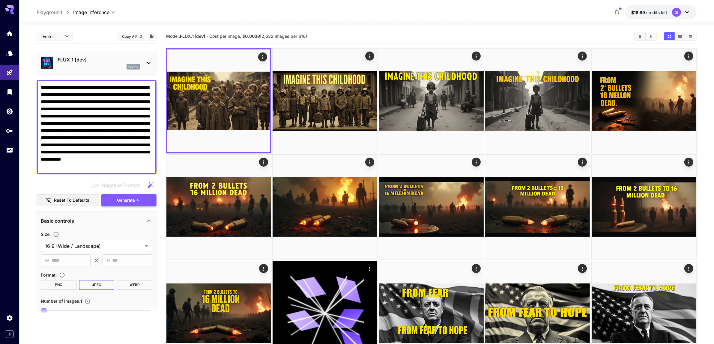
click at [138, 196] on button "Generate" at bounding box center [128, 200] width 55 height 12
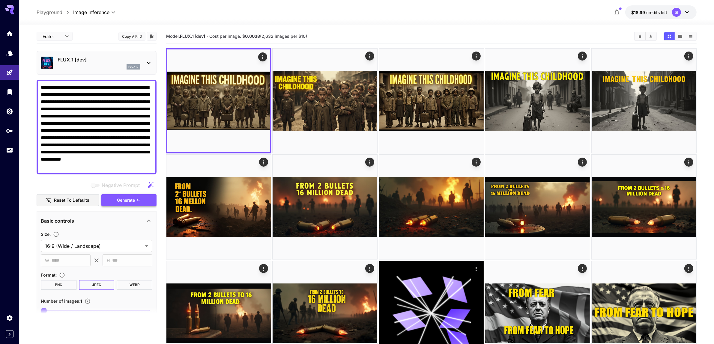
click at [143, 197] on button "Generate" at bounding box center [128, 200] width 55 height 12
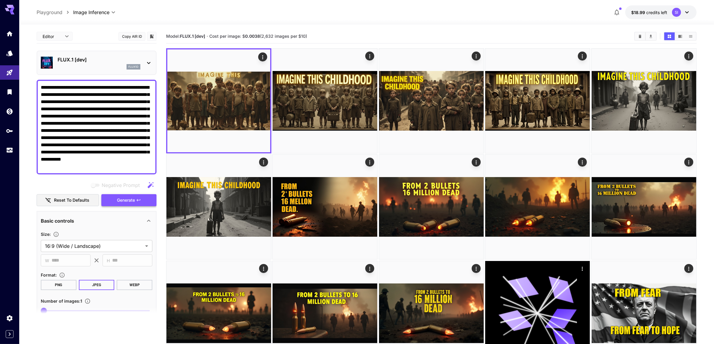
click at [143, 197] on button "Generate" at bounding box center [128, 200] width 55 height 12
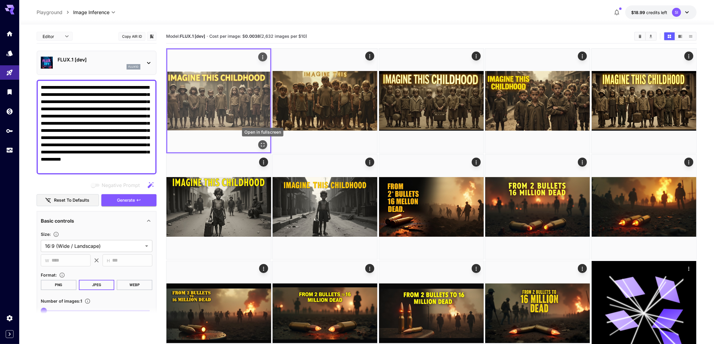
click at [264, 144] on icon "Open in fullscreen" at bounding box center [263, 145] width 6 height 6
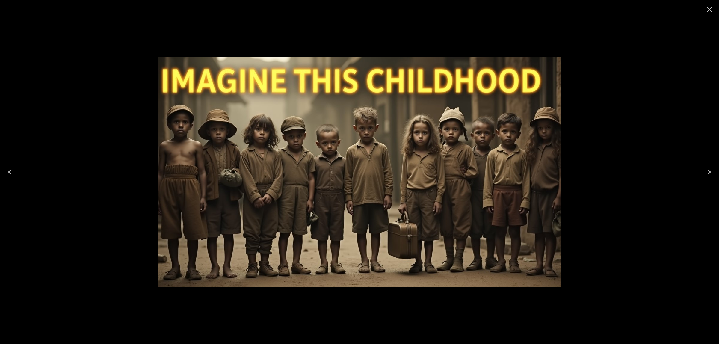
click at [708, 10] on icon "Close" at bounding box center [710, 10] width 10 height 10
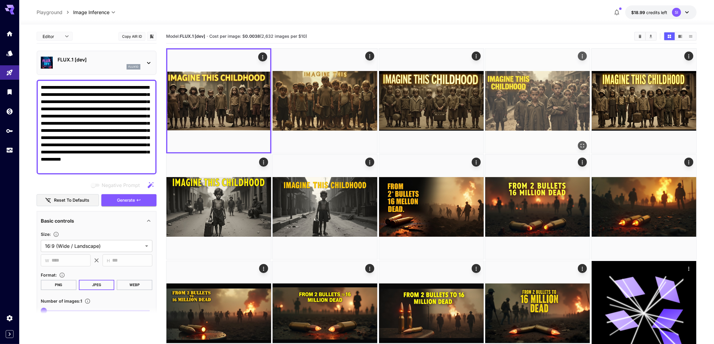
click at [549, 115] on img at bounding box center [537, 101] width 105 height 105
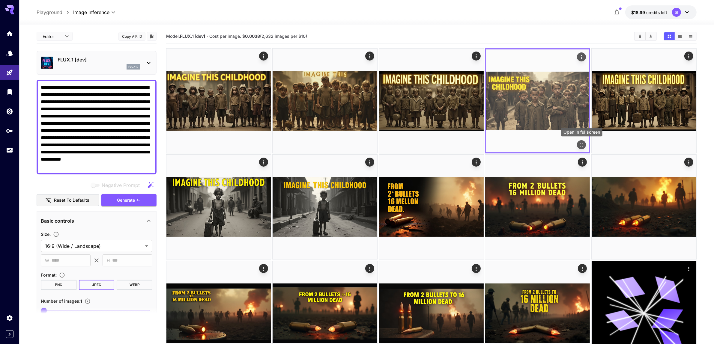
click at [583, 144] on icon "Open in fullscreen" at bounding box center [581, 145] width 6 height 6
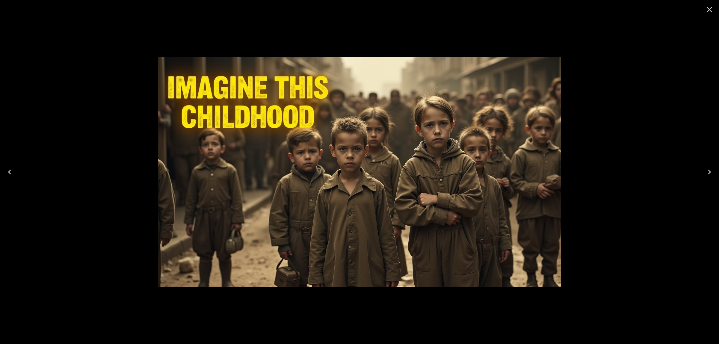
click at [707, 10] on icon "Close" at bounding box center [710, 10] width 10 height 10
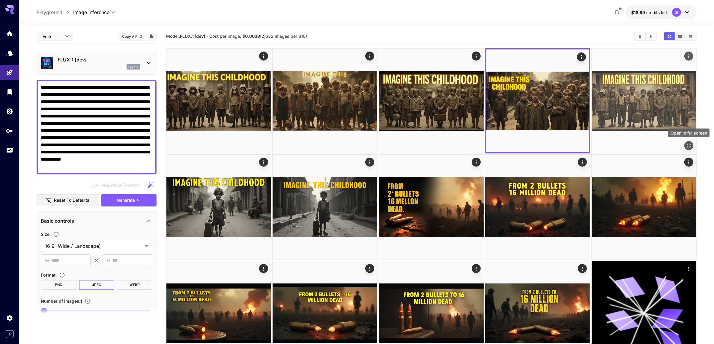
click at [690, 143] on icon "Open in fullscreen" at bounding box center [688, 146] width 6 height 6
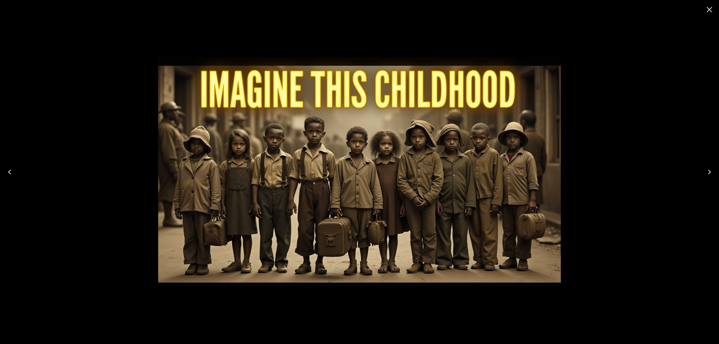
click at [712, 10] on icon "Close" at bounding box center [710, 10] width 10 height 10
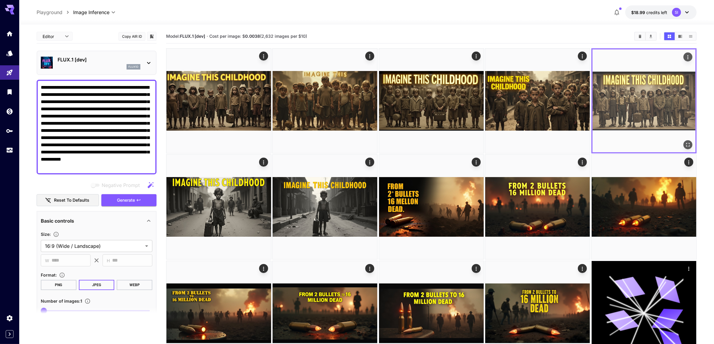
click at [689, 55] on icon "Actions" at bounding box center [688, 57] width 6 height 6
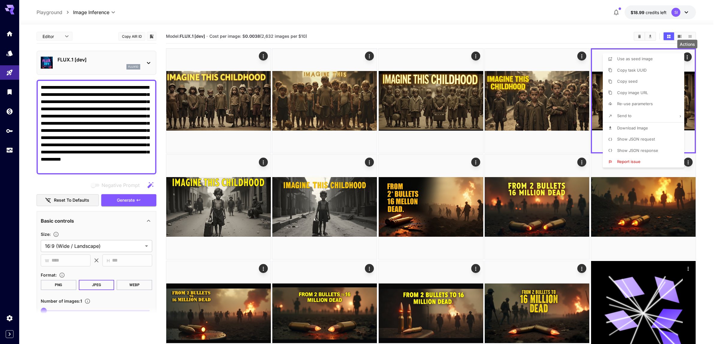
click at [628, 130] on span "Download Image" at bounding box center [632, 128] width 31 height 5
click at [510, 79] on div at bounding box center [359, 172] width 719 height 344
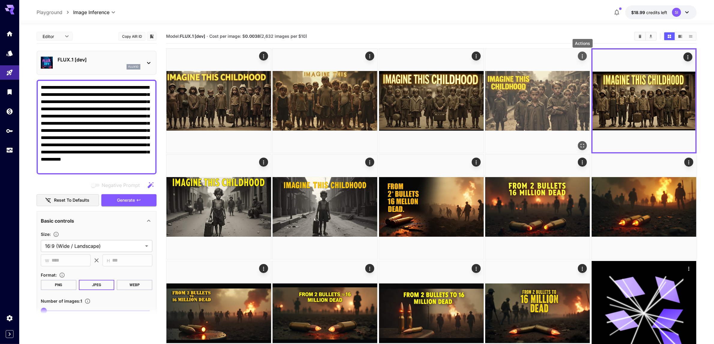
click at [581, 58] on icon "Actions" at bounding box center [582, 56] width 6 height 6
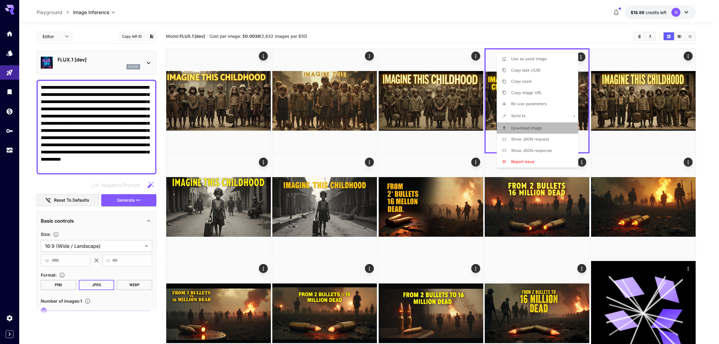
click at [534, 127] on span "Download Image" at bounding box center [526, 128] width 31 height 5
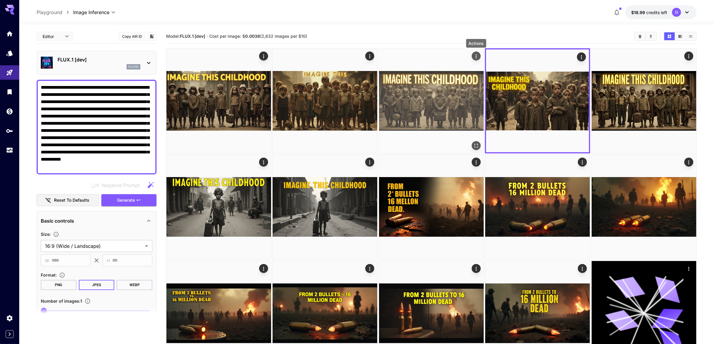
click at [476, 56] on icon "Actions" at bounding box center [476, 56] width 6 height 6
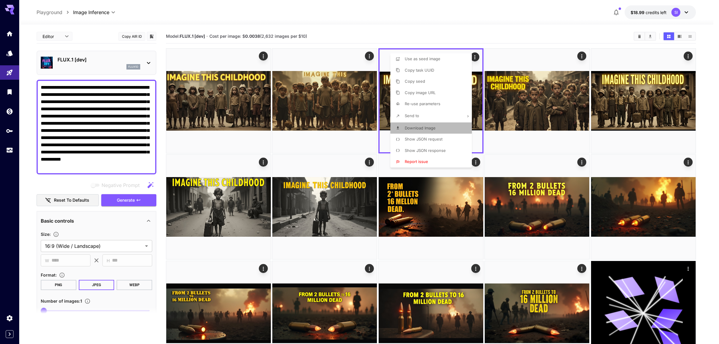
click at [426, 128] on span "Download Image" at bounding box center [420, 128] width 31 height 5
click at [263, 56] on div at bounding box center [359, 172] width 719 height 344
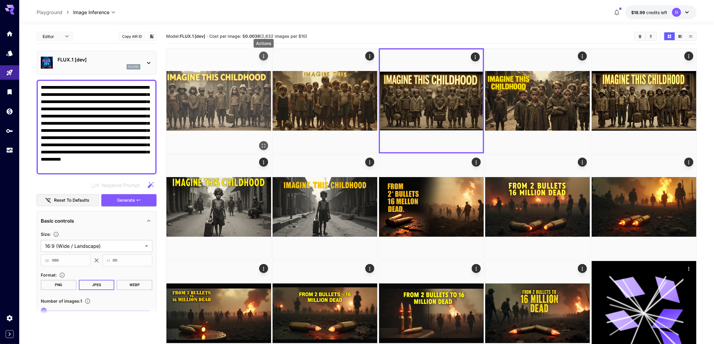
click at [264, 56] on icon "Actions" at bounding box center [263, 56] width 6 height 6
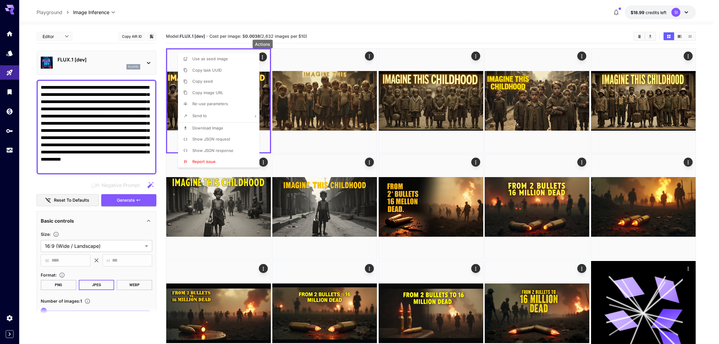
click at [232, 125] on li "Download Image" at bounding box center [220, 128] width 85 height 11
click at [324, 14] on div at bounding box center [359, 172] width 719 height 344
